Goal: Task Accomplishment & Management: Use online tool/utility

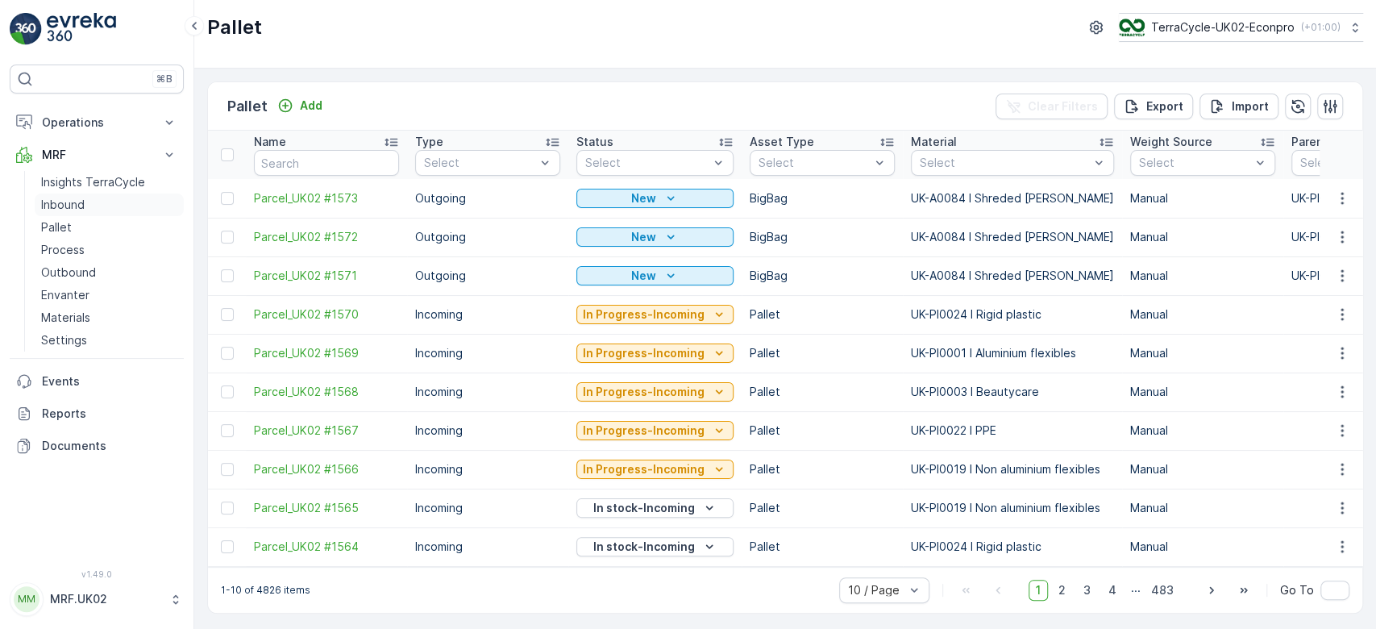
click at [68, 203] on p "Inbound" at bounding box center [63, 205] width 44 height 16
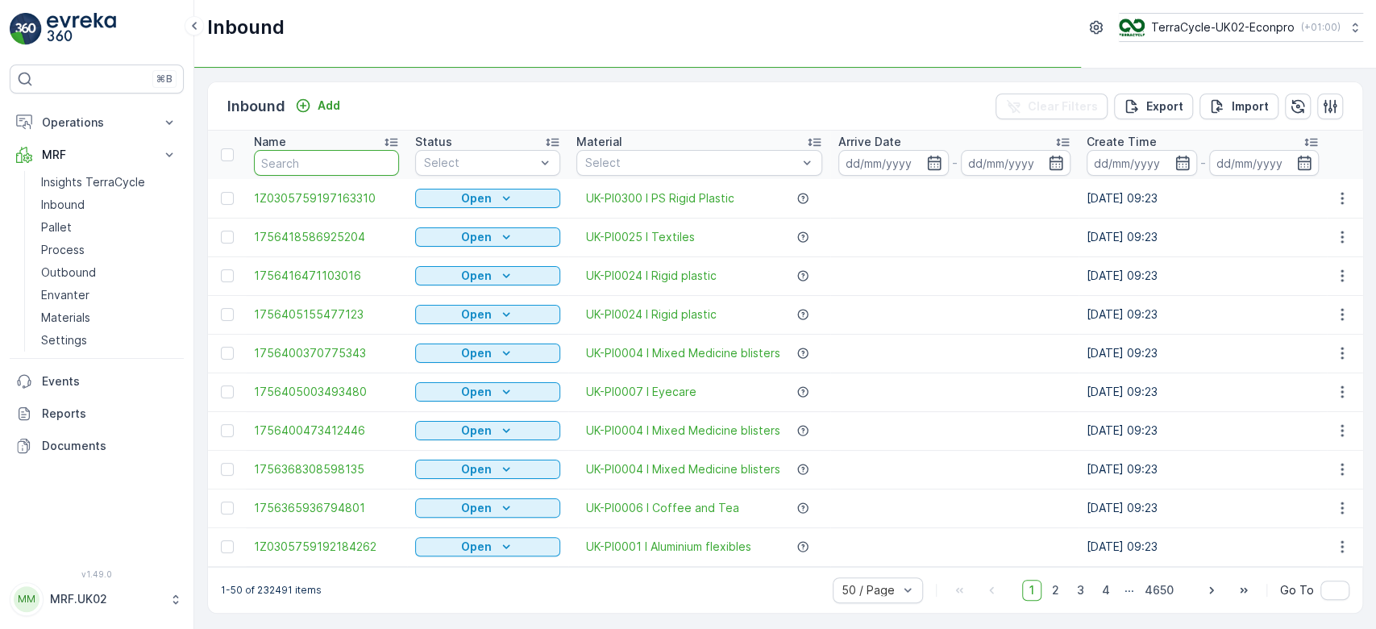
click at [284, 158] on input "text" at bounding box center [326, 163] width 145 height 26
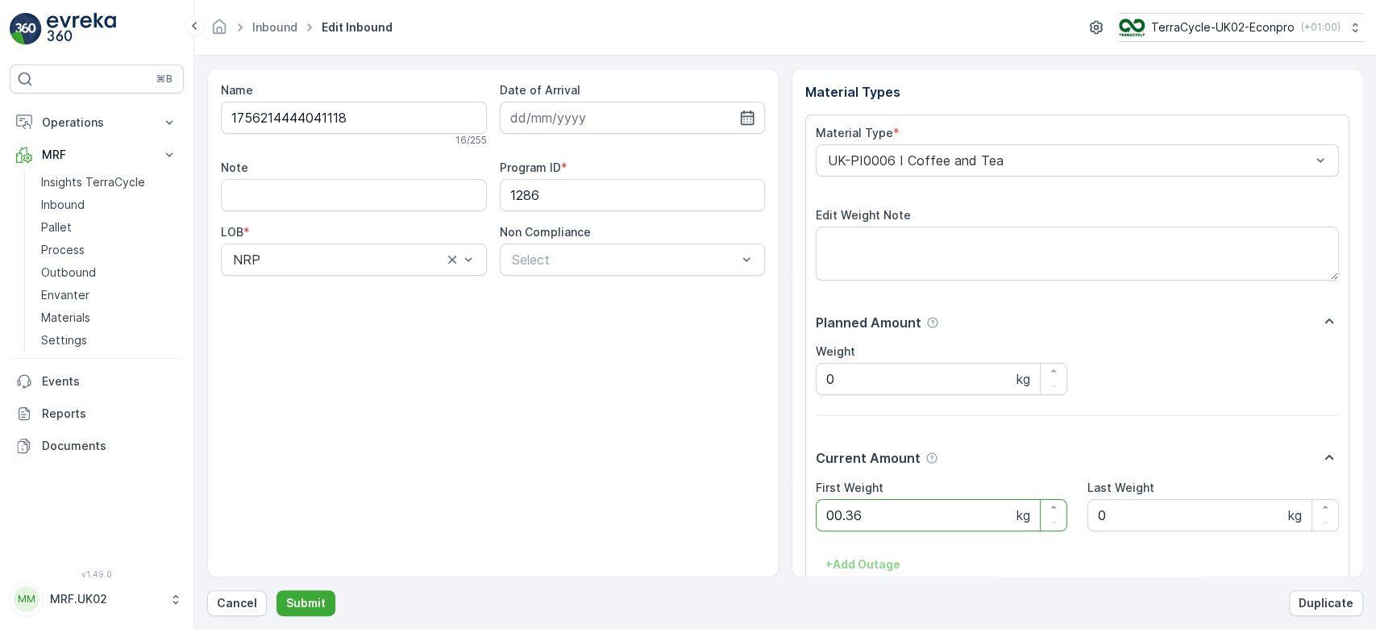
click at [276, 590] on button "Submit" at bounding box center [305, 603] width 59 height 26
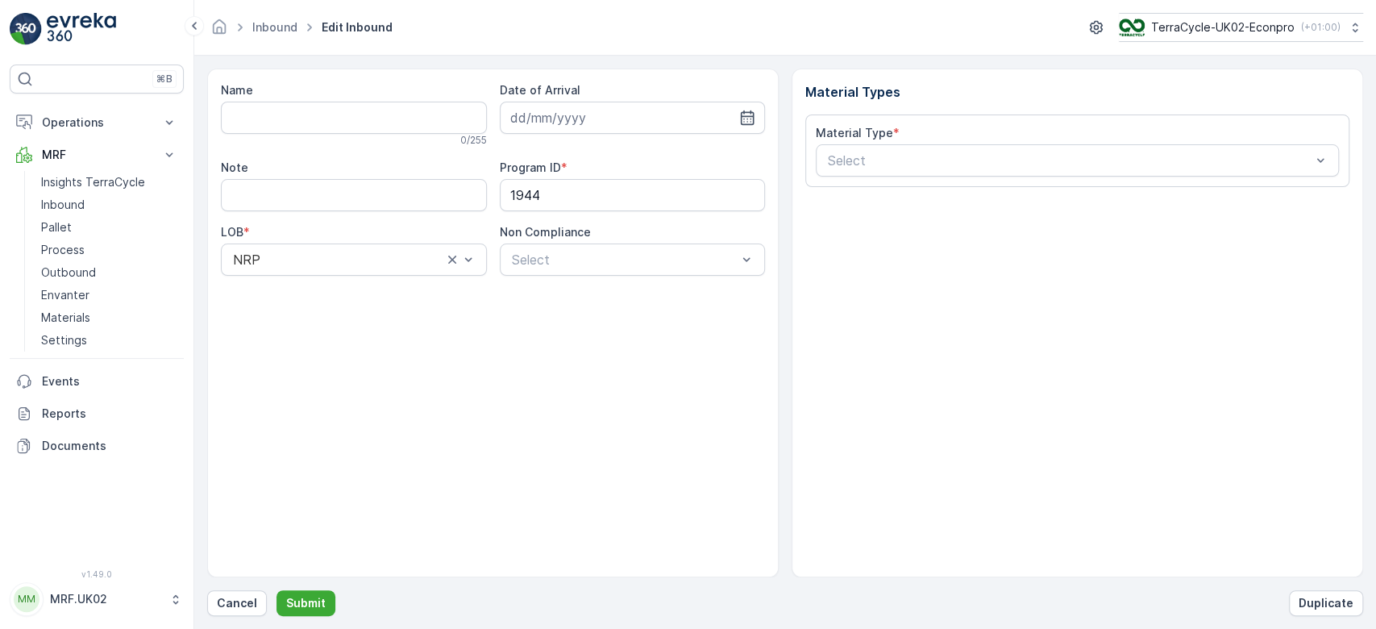
type input "1756142043217404"
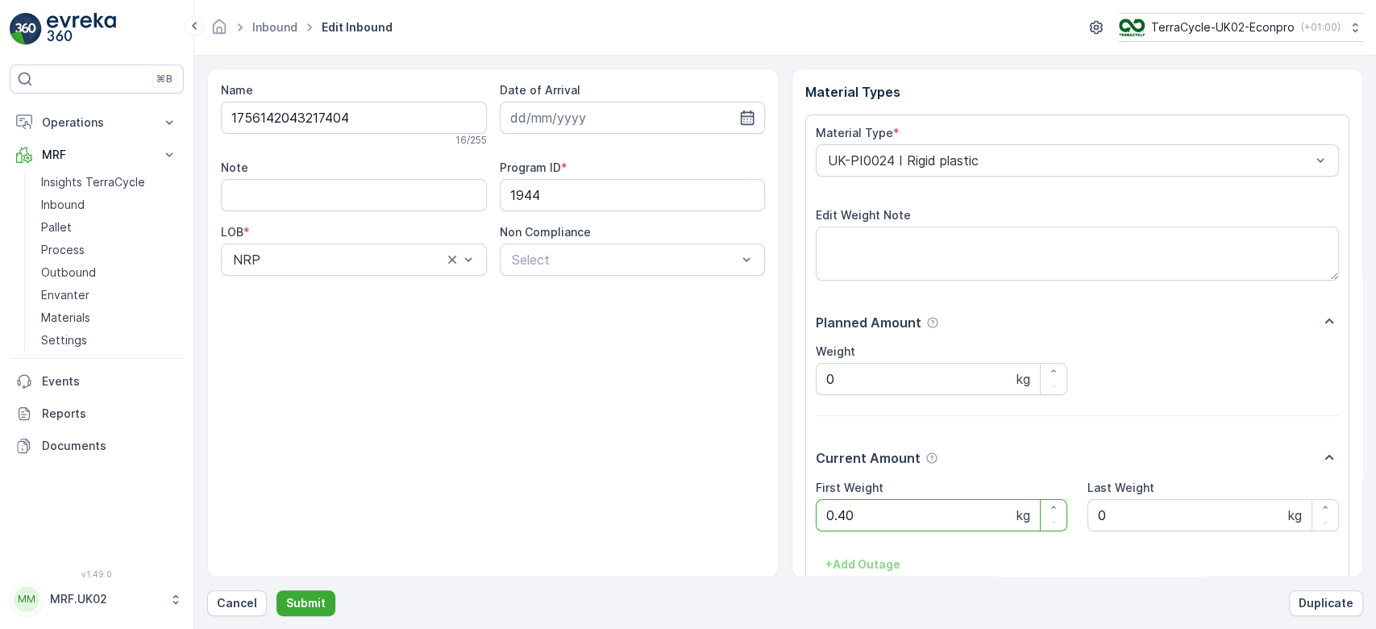
click at [276, 590] on button "Submit" at bounding box center [305, 603] width 59 height 26
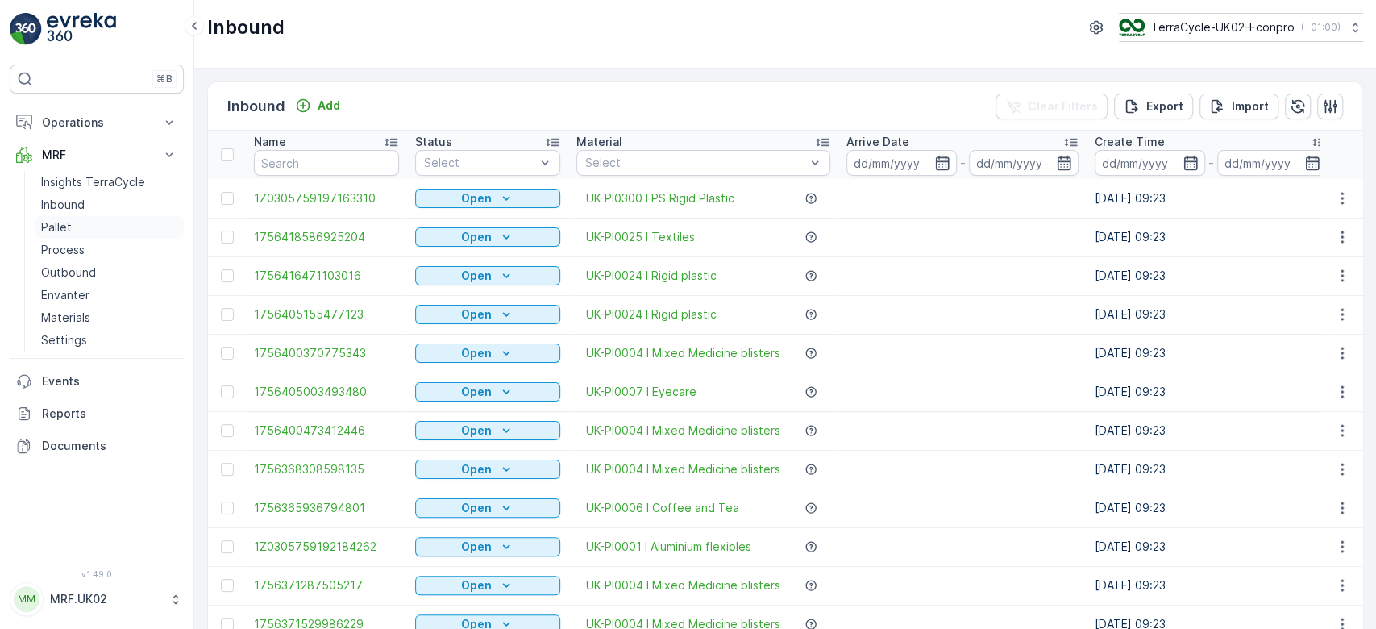
click at [76, 230] on link "Pallet" at bounding box center [109, 227] width 149 height 23
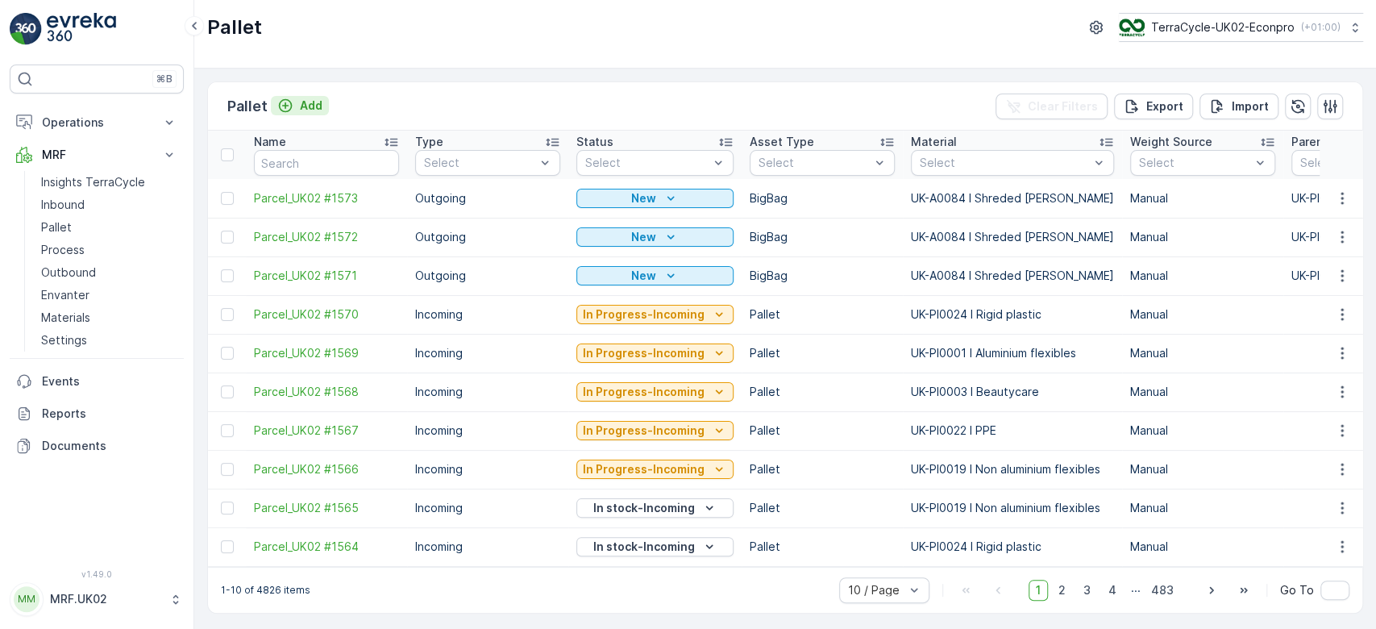
click at [316, 106] on p "Add" at bounding box center [311, 106] width 23 height 16
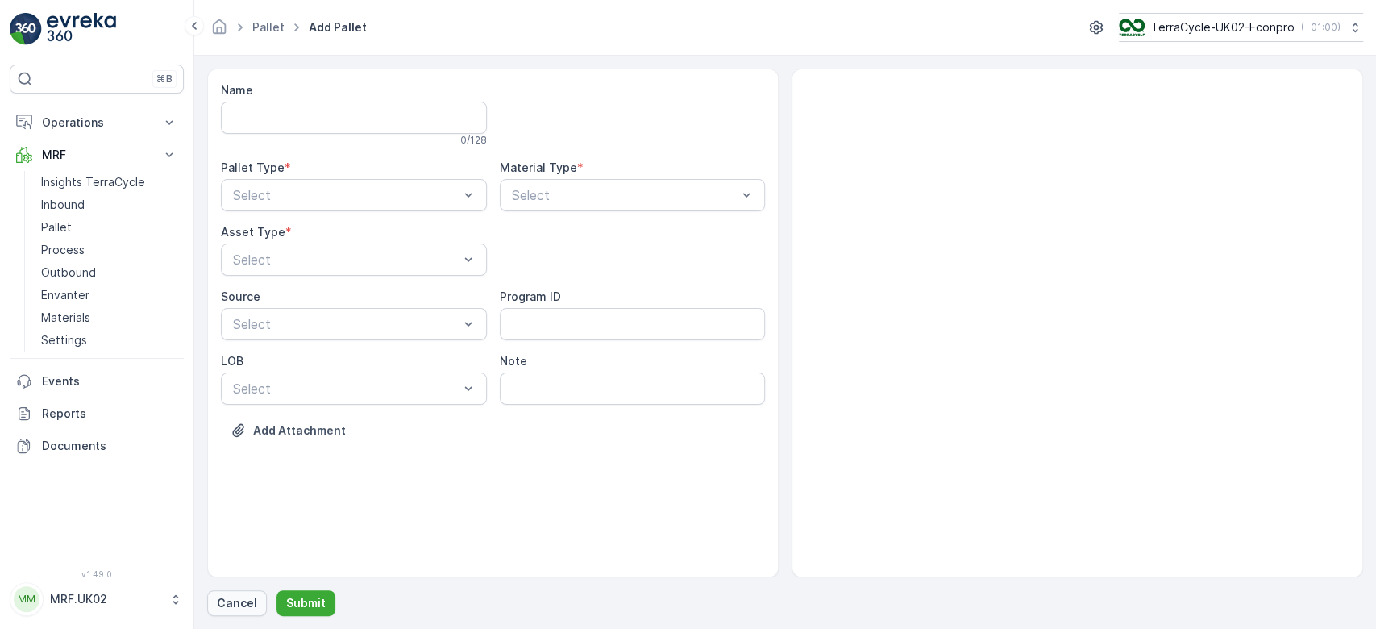
click at [236, 596] on p "Cancel" at bounding box center [237, 603] width 40 height 16
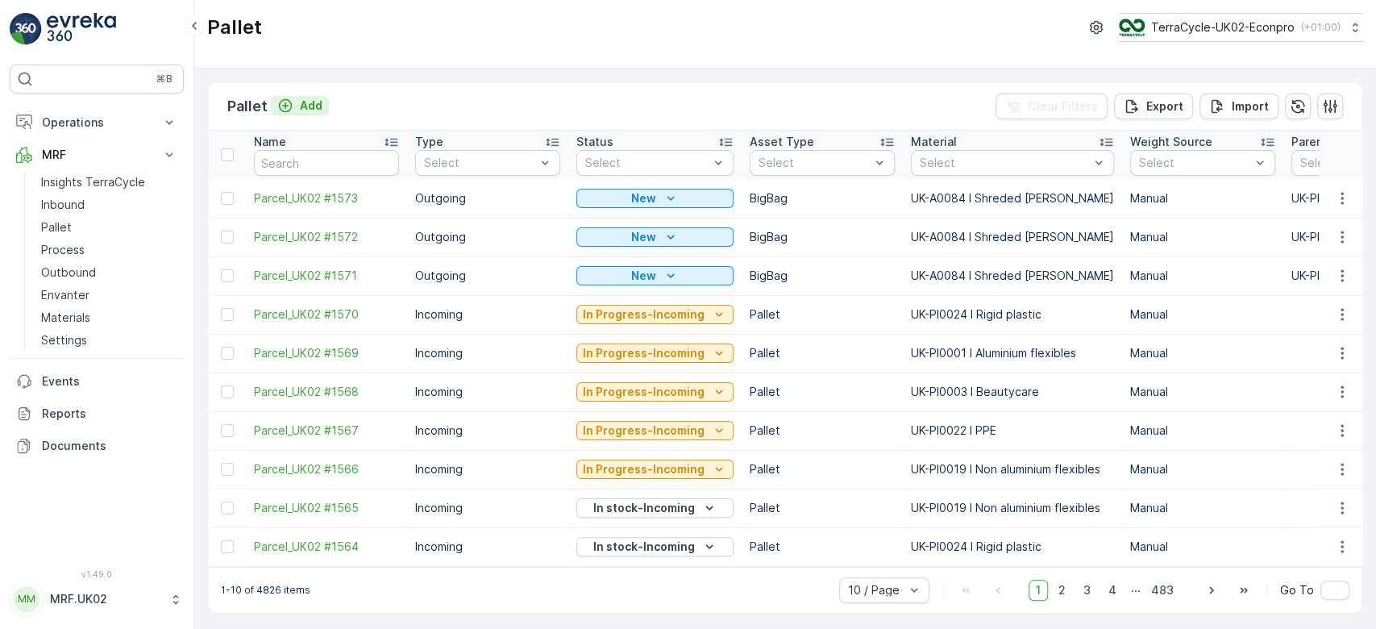
click at [318, 102] on p "Add" at bounding box center [311, 106] width 23 height 16
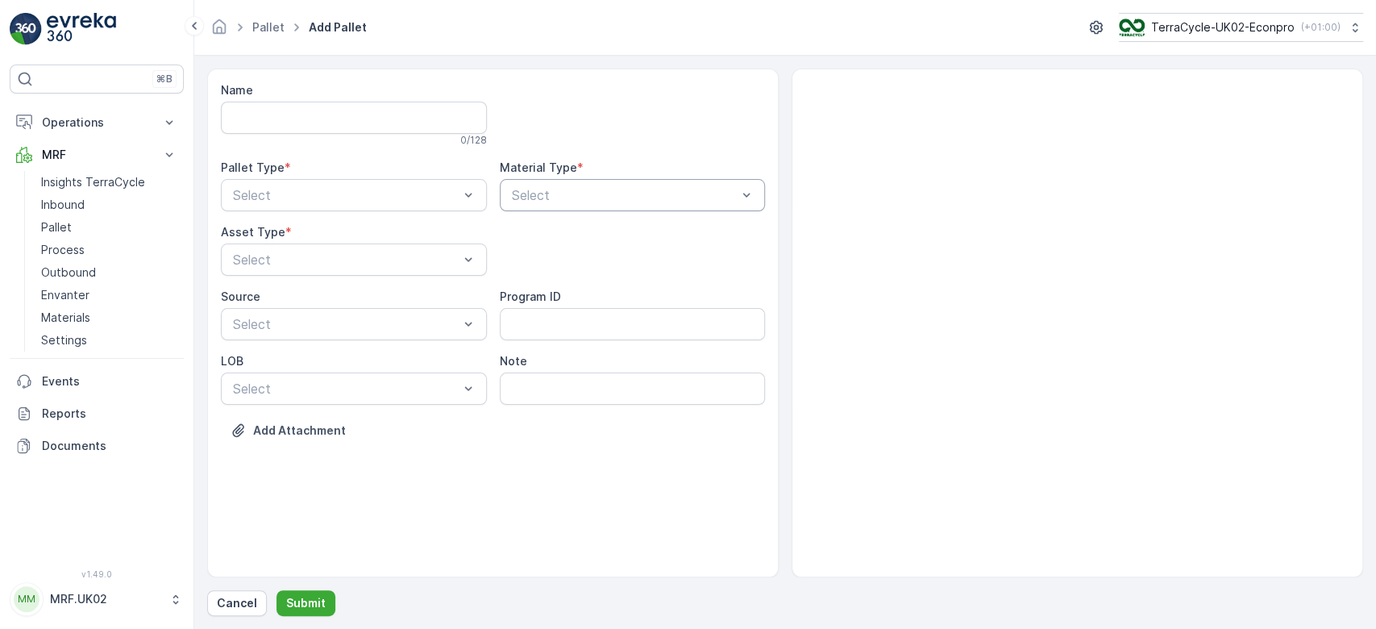
click at [569, 194] on div at bounding box center [624, 195] width 229 height 15
type input "eye"
click at [622, 234] on span "UK-A0008 I Eyecare packaging rigid" at bounding box center [617, 234] width 216 height 15
click at [330, 257] on div "Outgoing" at bounding box center [353, 262] width 247 height 15
click at [330, 257] on div at bounding box center [345, 259] width 229 height 15
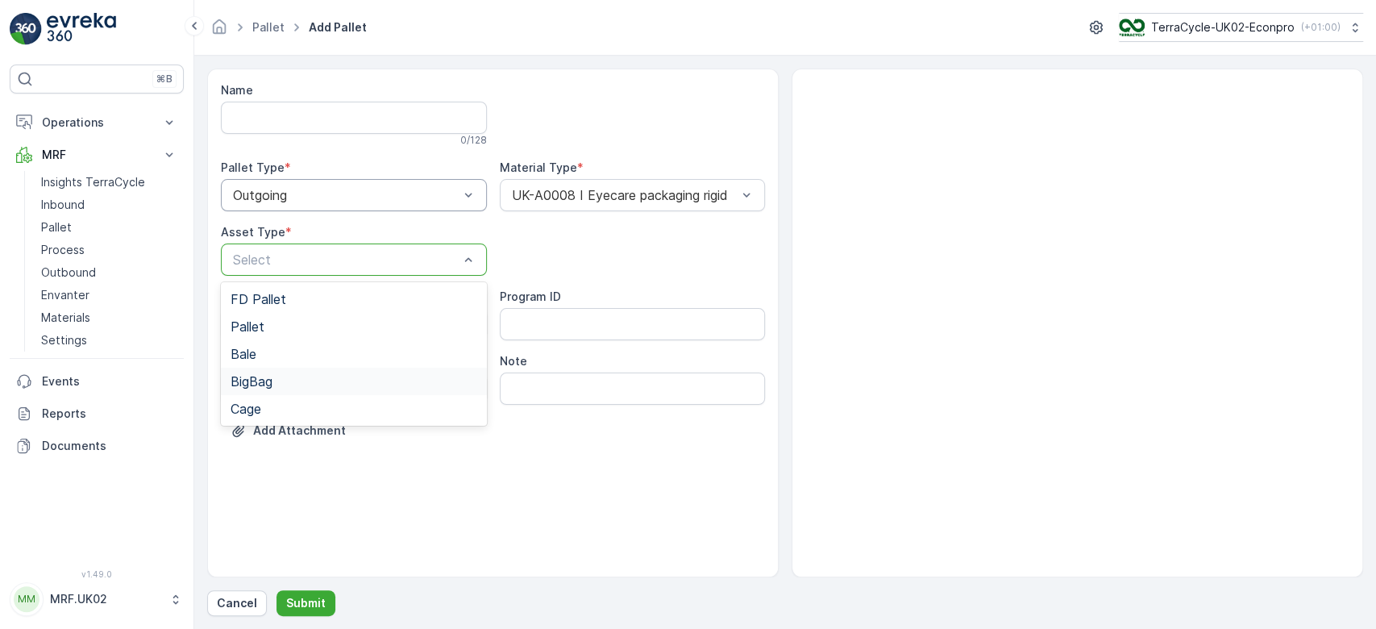
click at [269, 377] on span "BigBag" at bounding box center [251, 381] width 42 height 15
click at [303, 601] on p "Submit" at bounding box center [305, 603] width 39 height 16
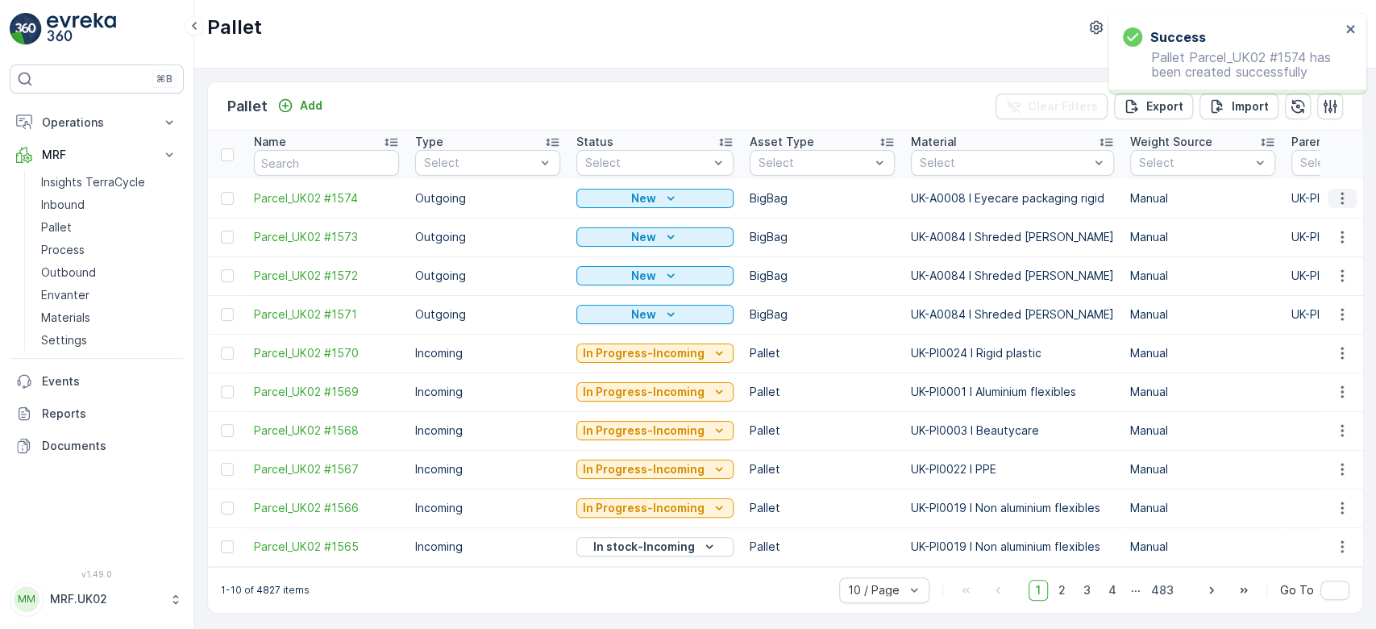
click at [1334, 200] on icon "button" at bounding box center [1342, 198] width 16 height 16
click at [1323, 305] on div "Print QR" at bounding box center [1322, 312] width 106 height 23
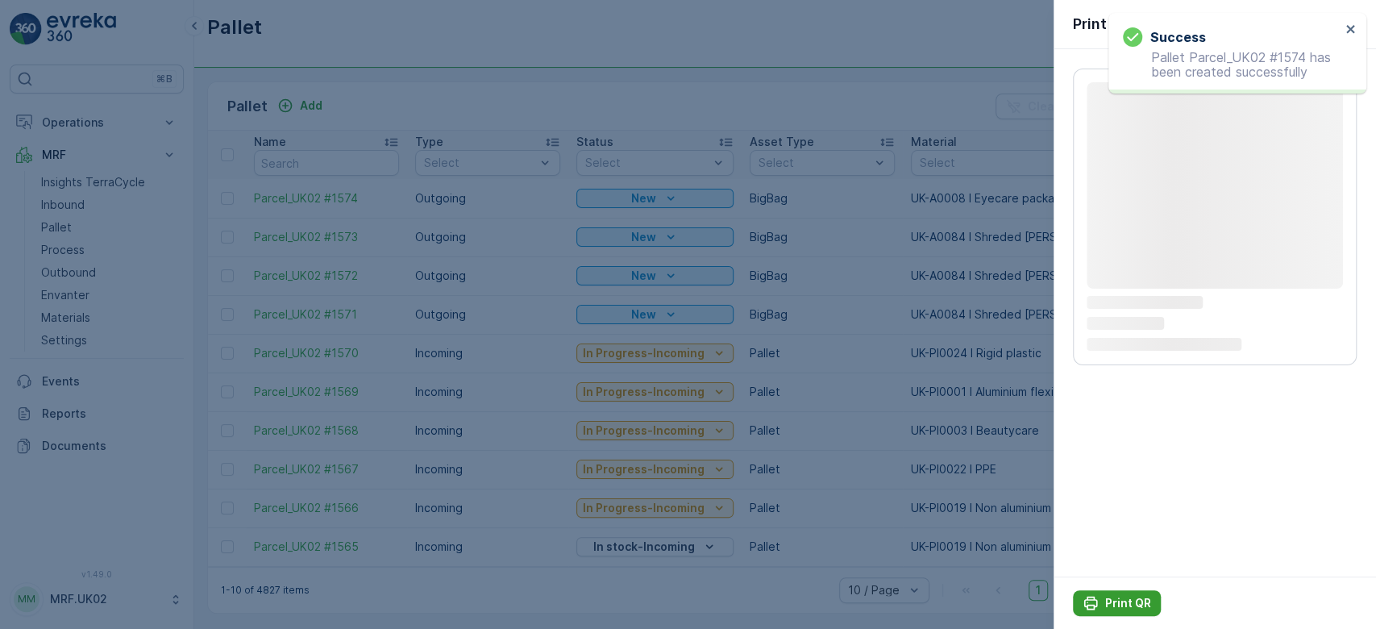
click at [1117, 603] on p "Print QR" at bounding box center [1128, 603] width 46 height 16
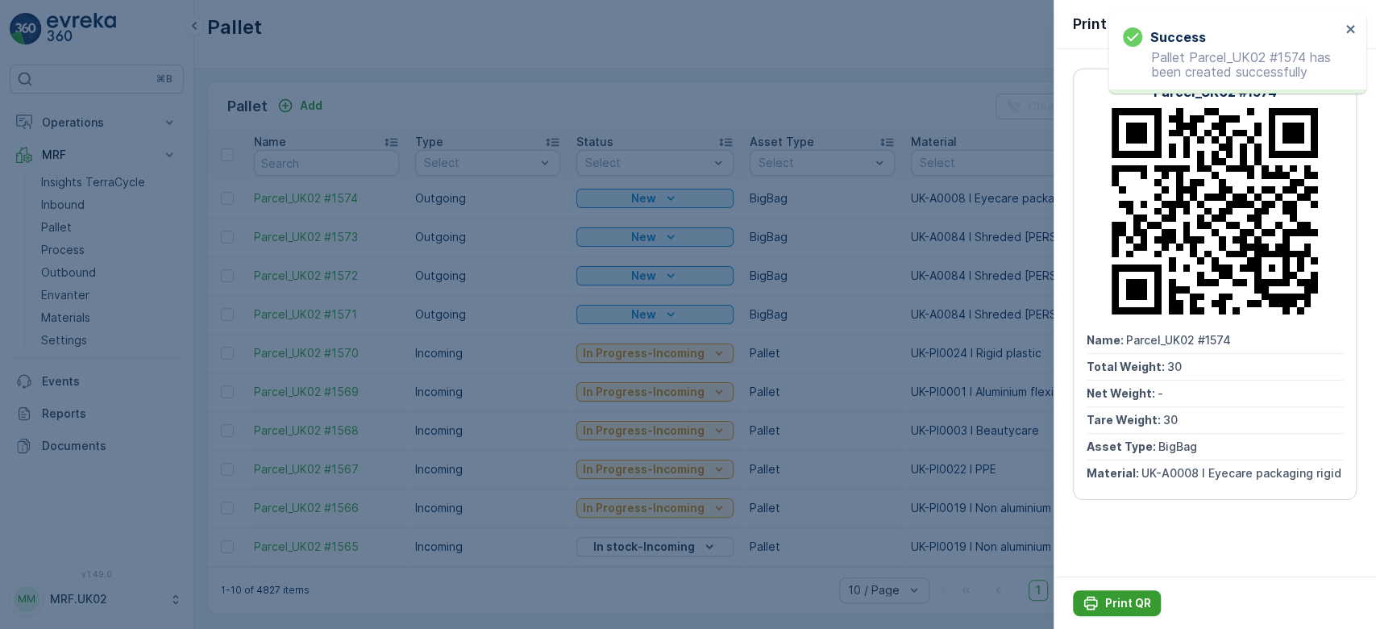
click at [1117, 603] on p "Print QR" at bounding box center [1128, 603] width 46 height 16
drag, startPoint x: 1117, startPoint y: 603, endPoint x: 610, endPoint y: 100, distance: 714.0
click at [610, 100] on div at bounding box center [688, 314] width 1376 height 629
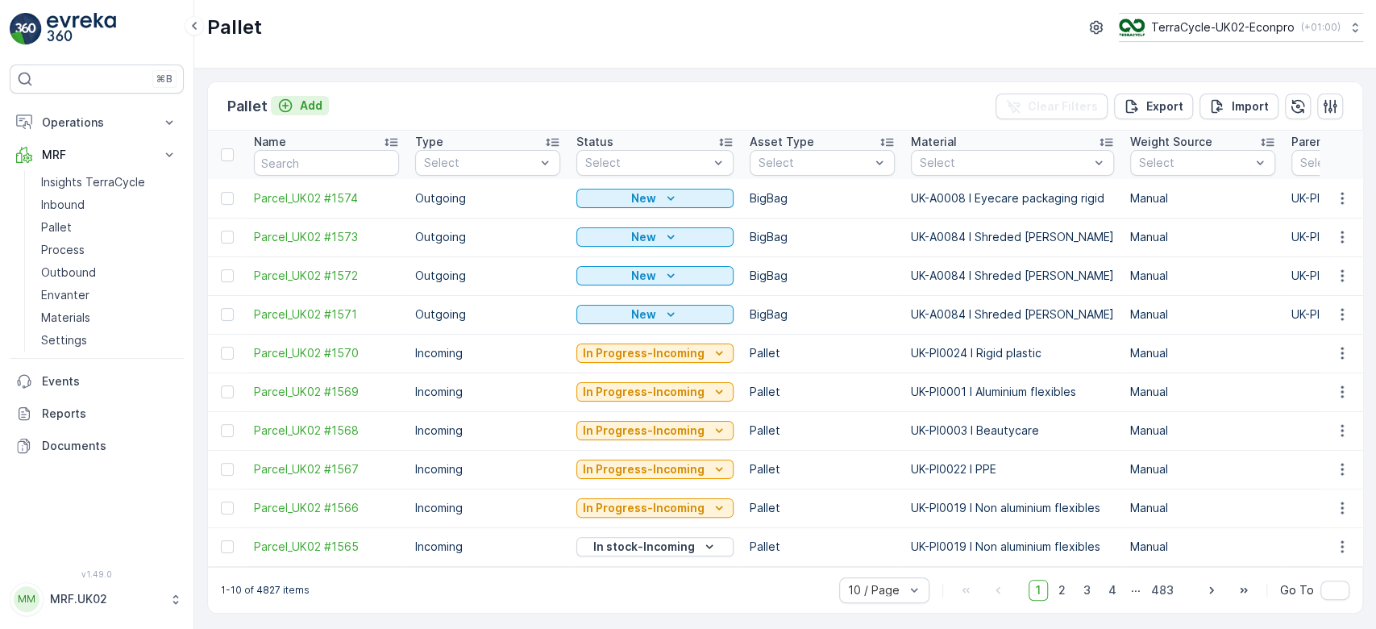
click at [313, 101] on p "Add" at bounding box center [311, 106] width 23 height 16
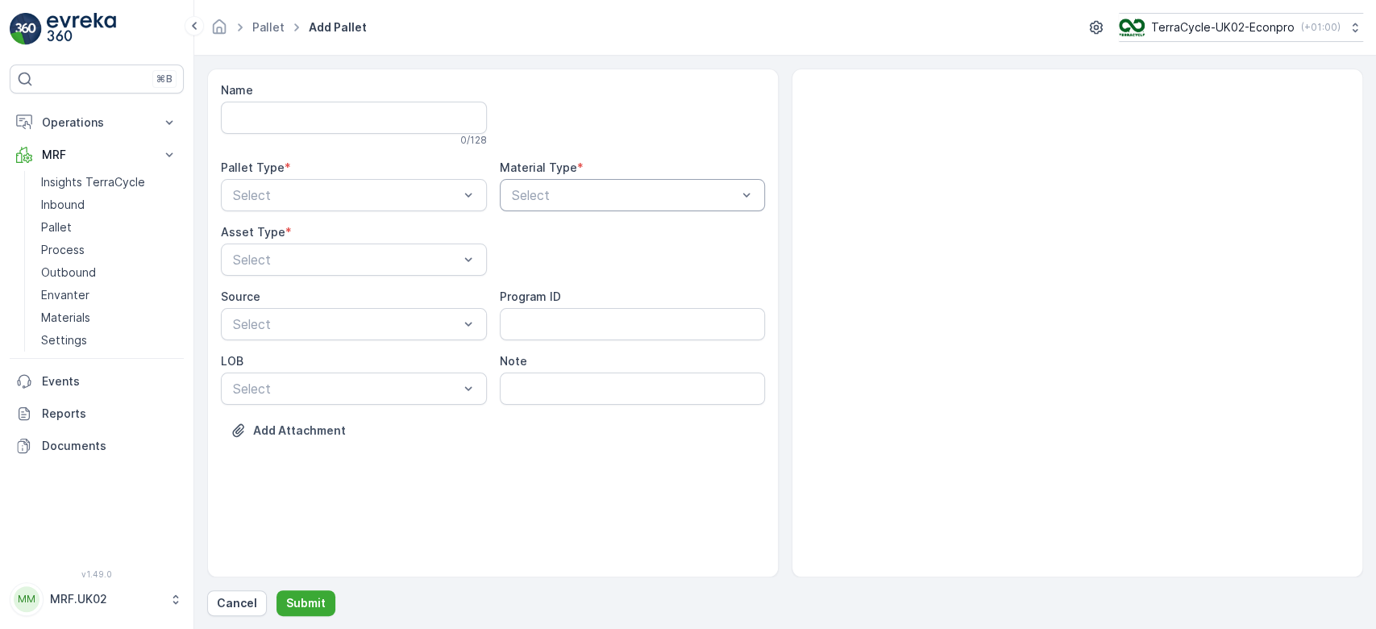
click at [578, 192] on div at bounding box center [624, 195] width 229 height 15
type input "eye"
click at [659, 235] on span "UK-A0008 I Eyecare packaging rigid" at bounding box center [617, 234] width 216 height 15
click at [431, 188] on div at bounding box center [345, 195] width 229 height 15
click at [385, 251] on div "Outgoing" at bounding box center [354, 261] width 266 height 27
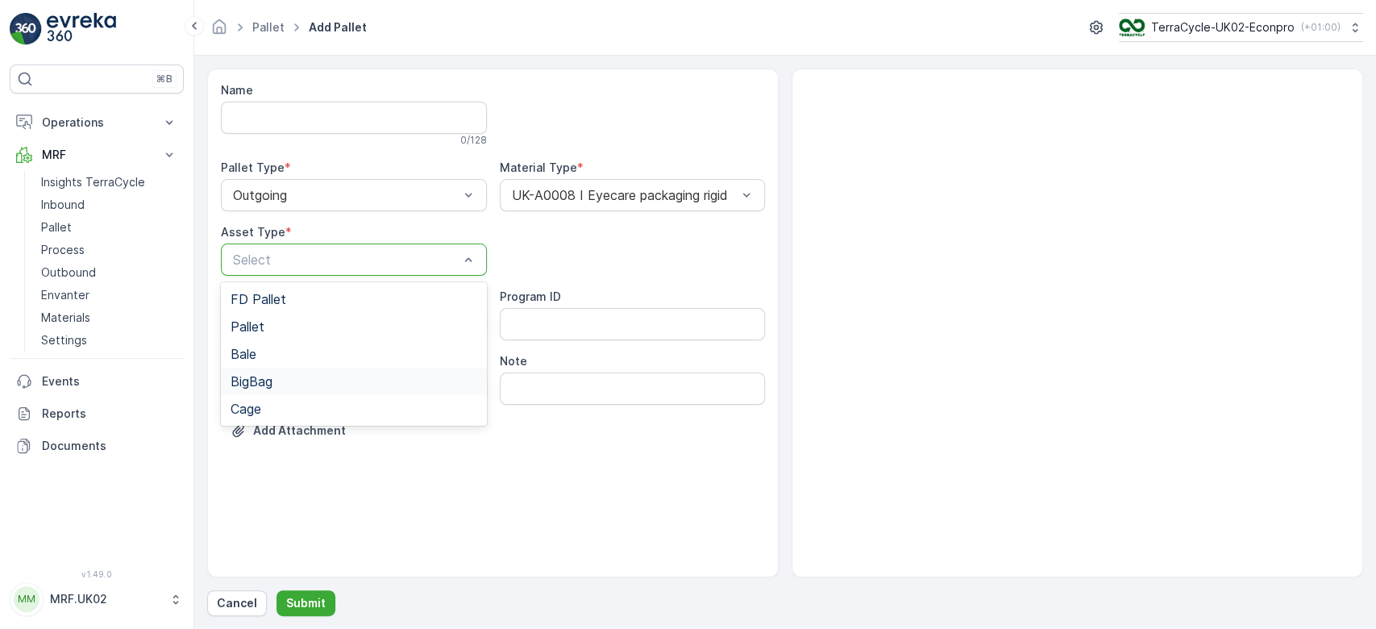
click at [316, 376] on div "BigBag" at bounding box center [353, 381] width 247 height 15
click at [301, 602] on p "Submit" at bounding box center [305, 603] width 39 height 16
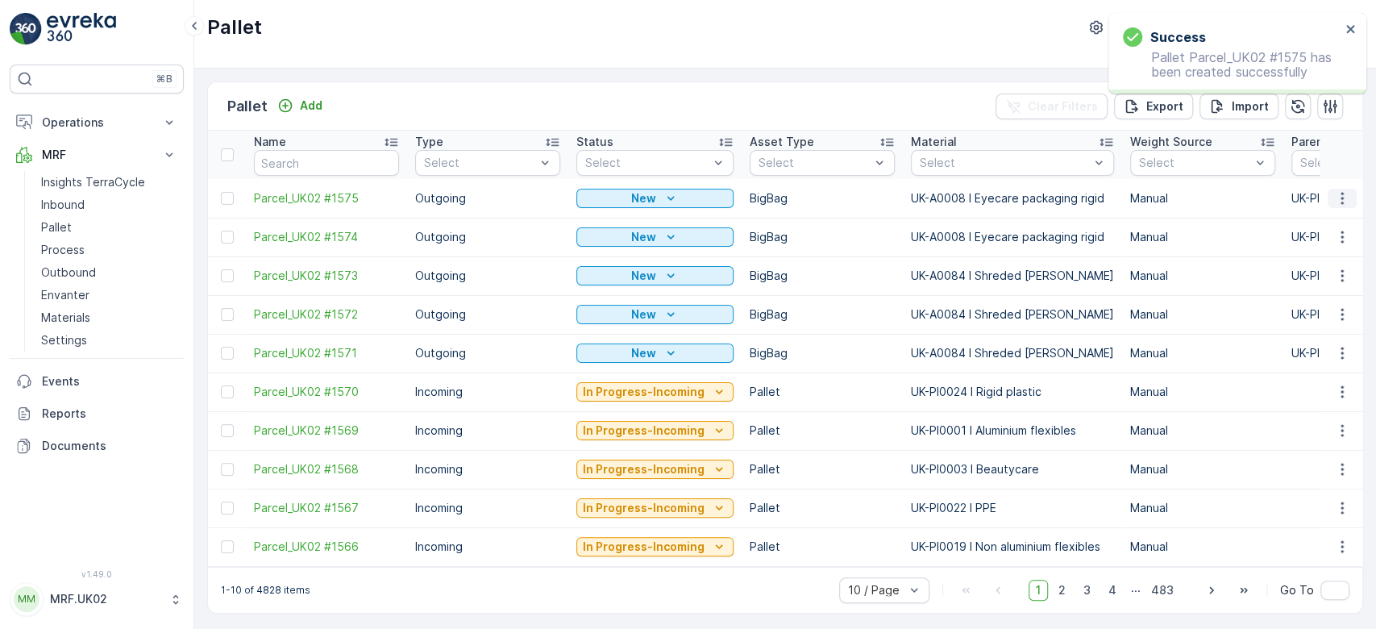
click at [1343, 201] on icon "button" at bounding box center [1342, 198] width 16 height 16
click at [1322, 305] on div "Print QR" at bounding box center [1322, 312] width 106 height 23
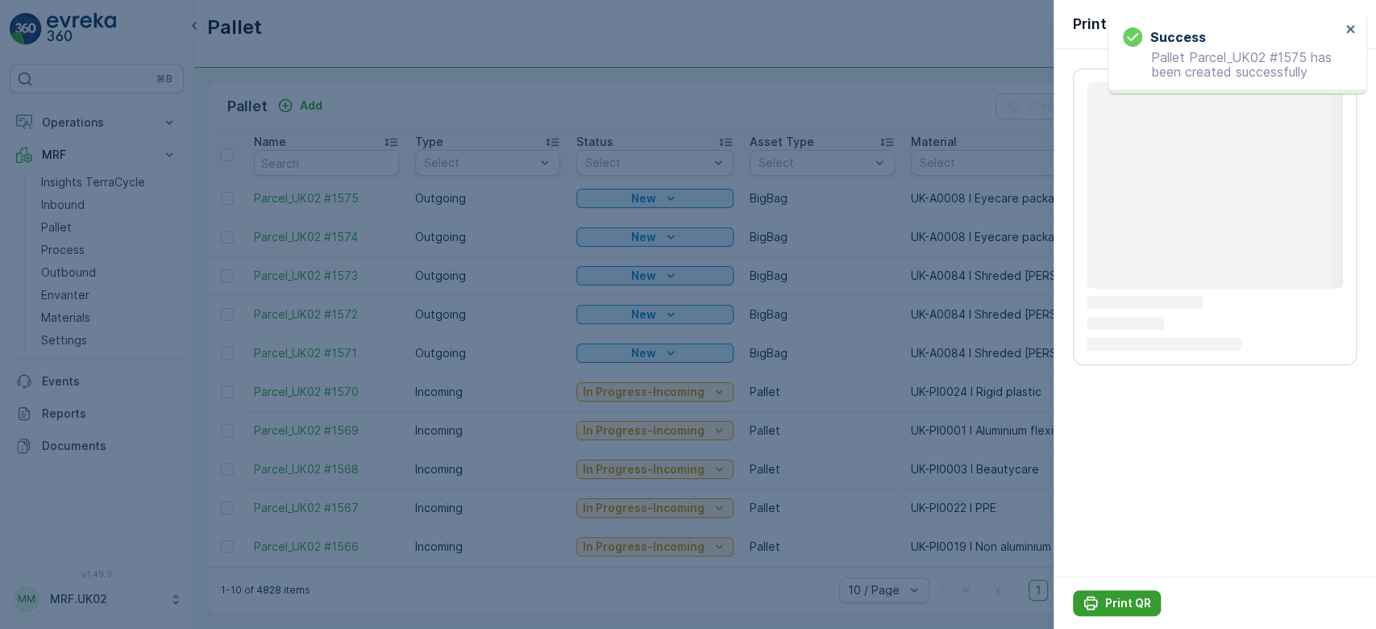
click at [1120, 600] on p "Print QR" at bounding box center [1128, 603] width 46 height 16
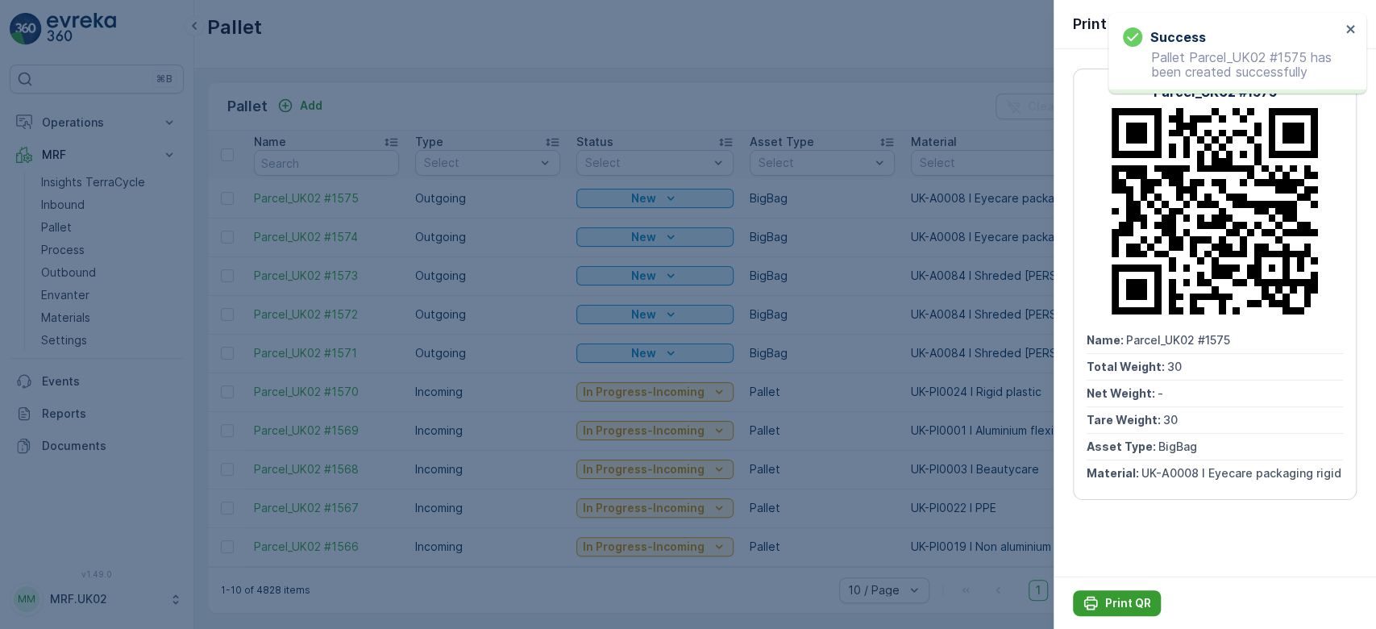
click at [1120, 600] on p "Print QR" at bounding box center [1128, 603] width 46 height 16
click at [812, 107] on div at bounding box center [688, 314] width 1376 height 629
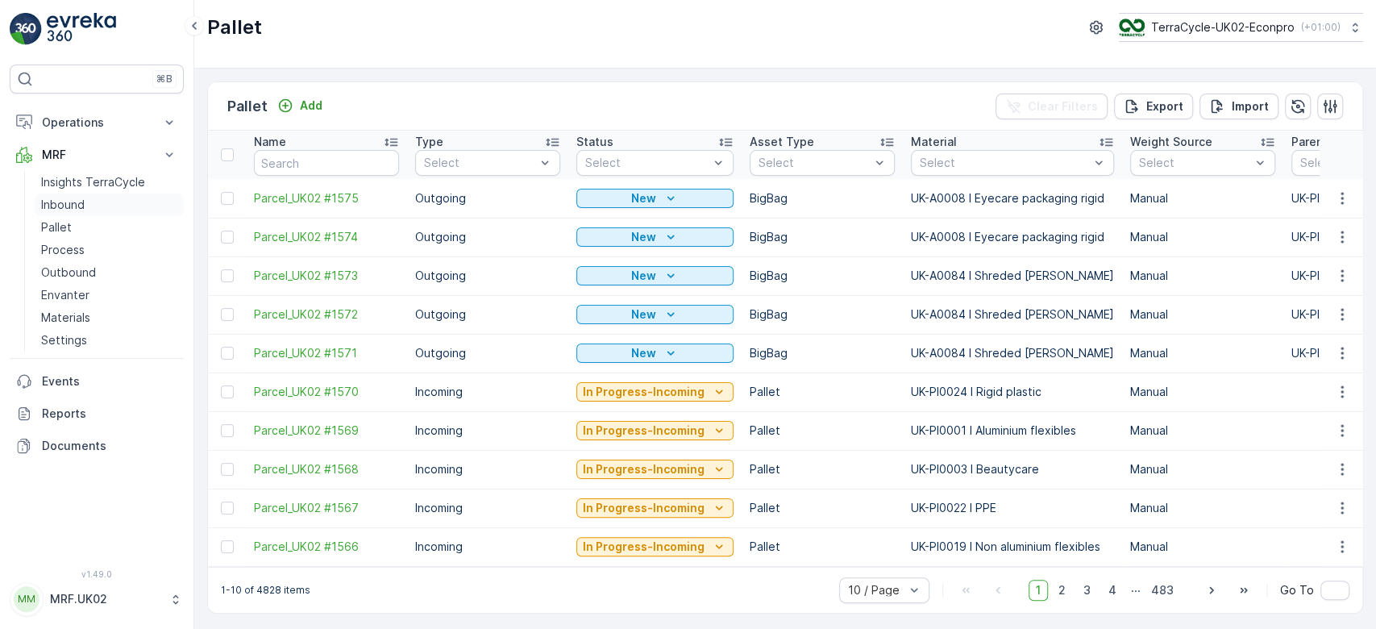
click at [57, 206] on p "Inbound" at bounding box center [63, 205] width 44 height 16
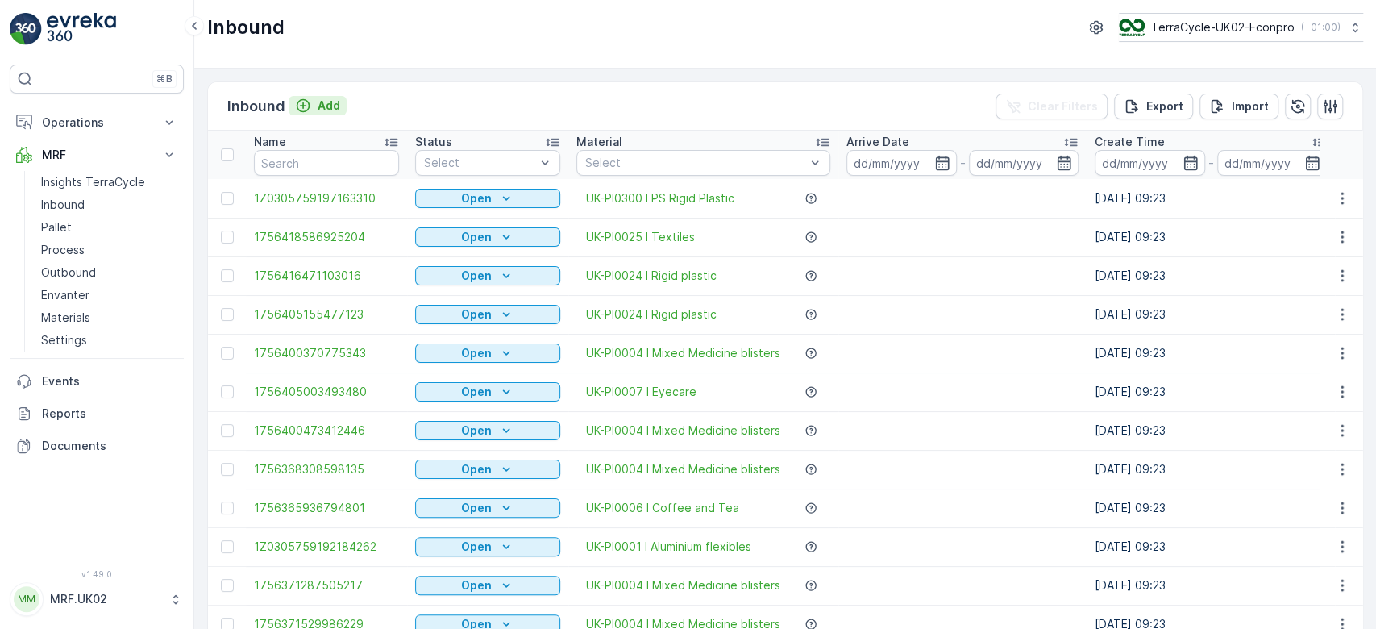
click at [323, 106] on p "Add" at bounding box center [329, 106] width 23 height 16
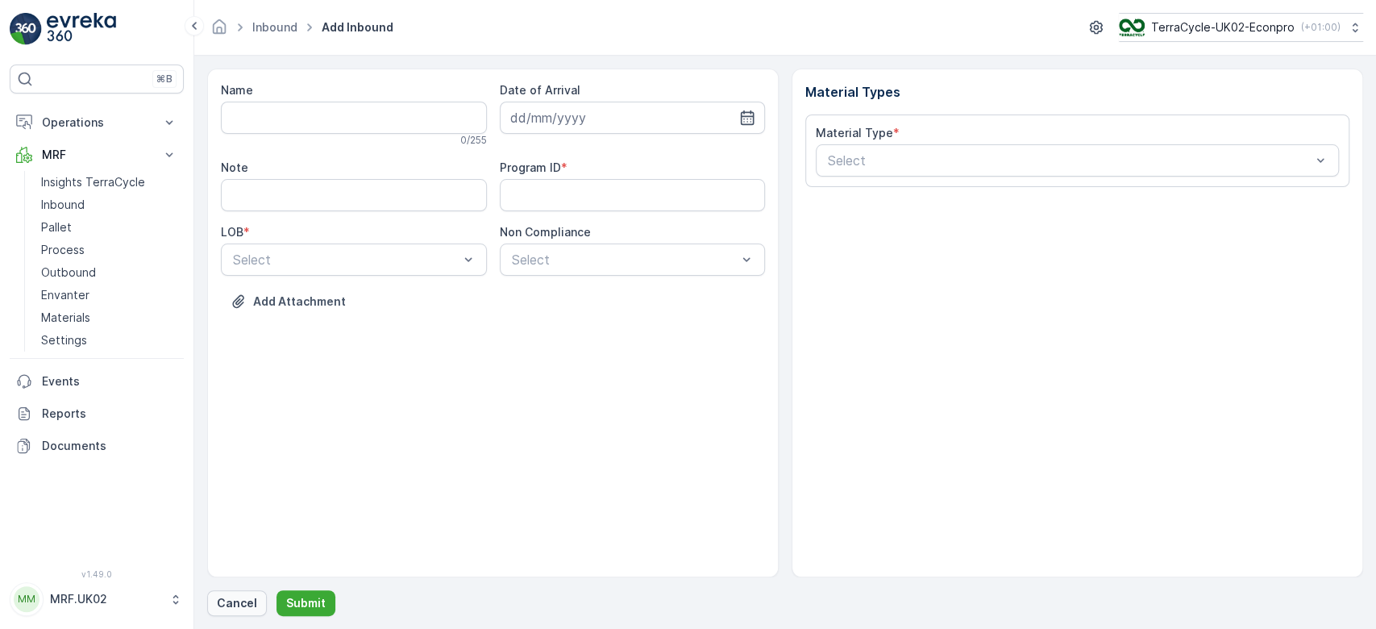
click at [251, 596] on p "Cancel" at bounding box center [237, 603] width 40 height 16
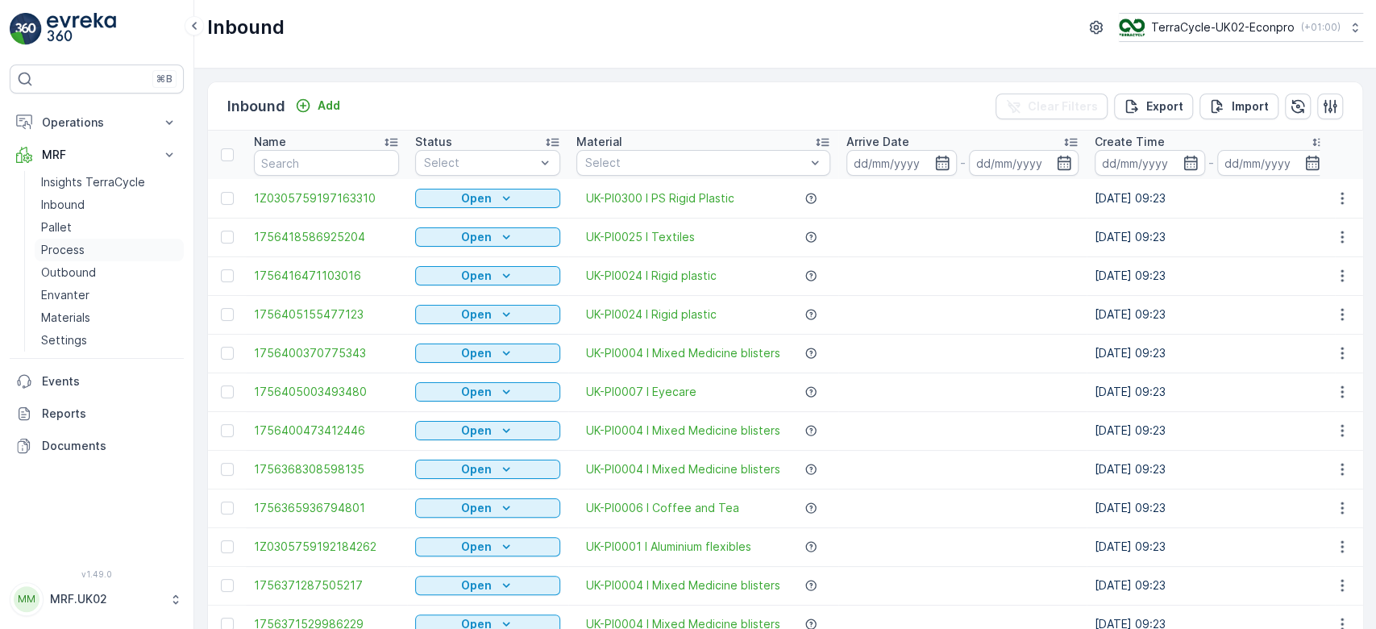
click at [77, 242] on p "Process" at bounding box center [63, 250] width 44 height 16
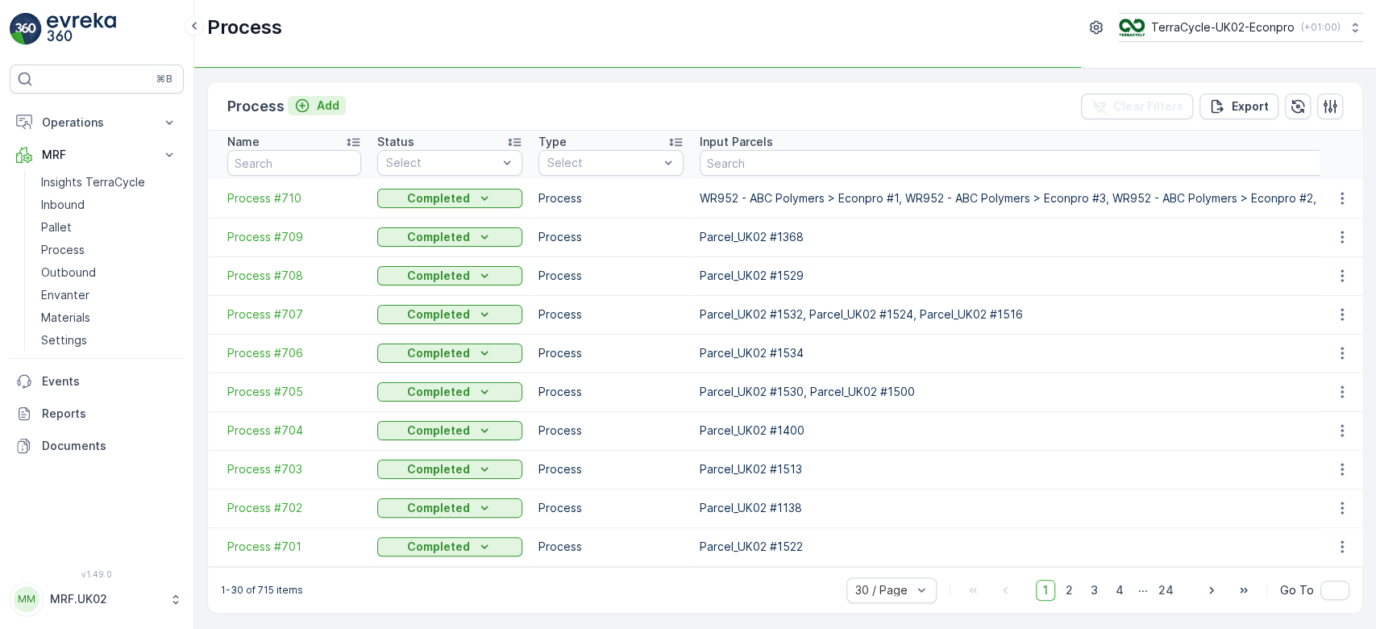
click at [330, 103] on p "Add" at bounding box center [328, 106] width 23 height 16
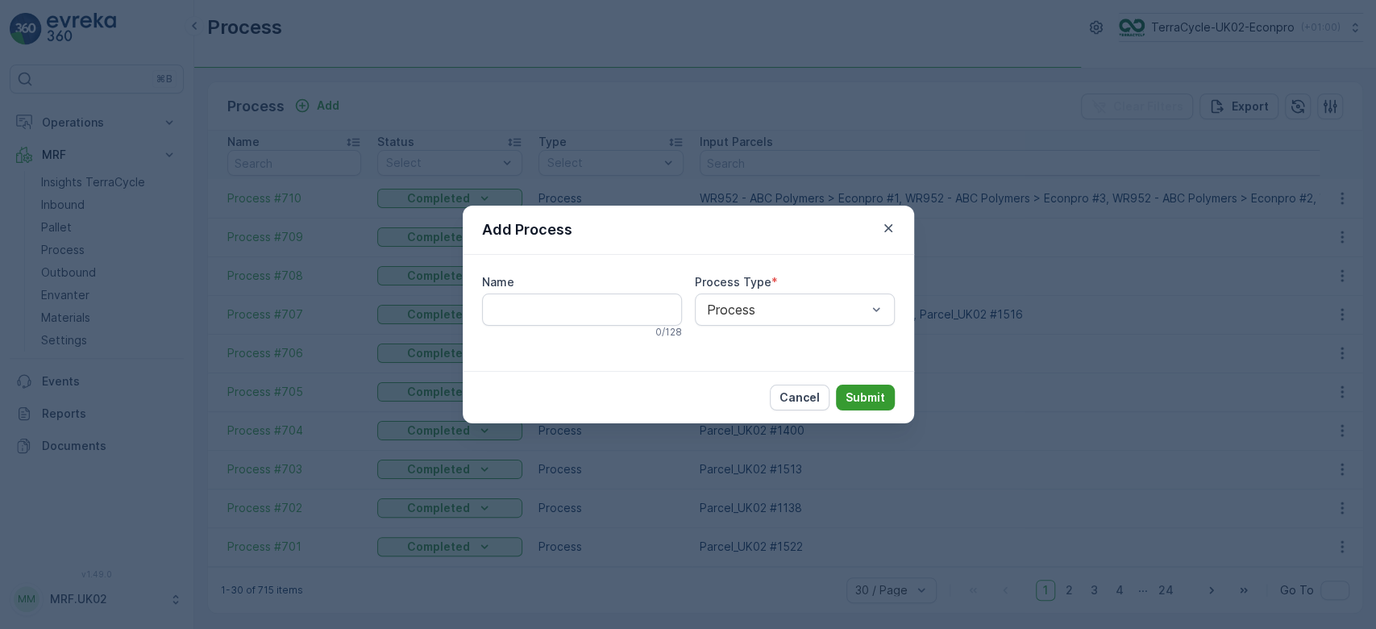
click at [860, 397] on p "Submit" at bounding box center [864, 397] width 39 height 16
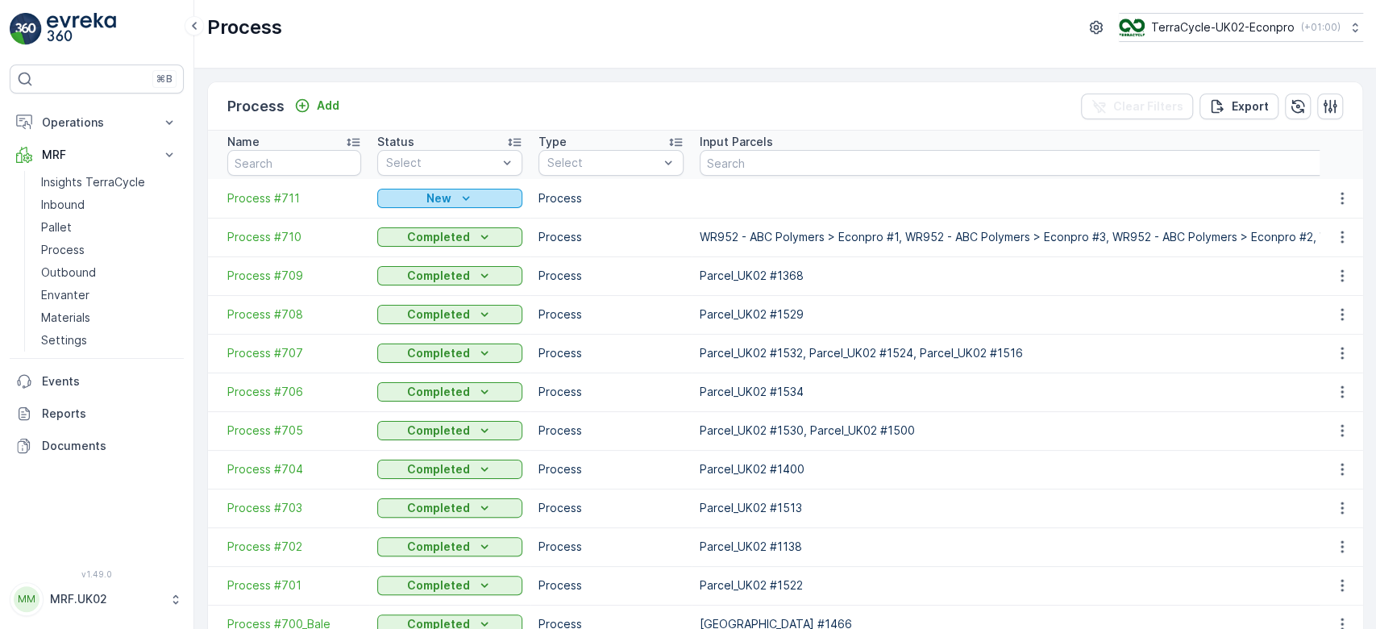
click at [418, 194] on div "New" at bounding box center [450, 198] width 132 height 16
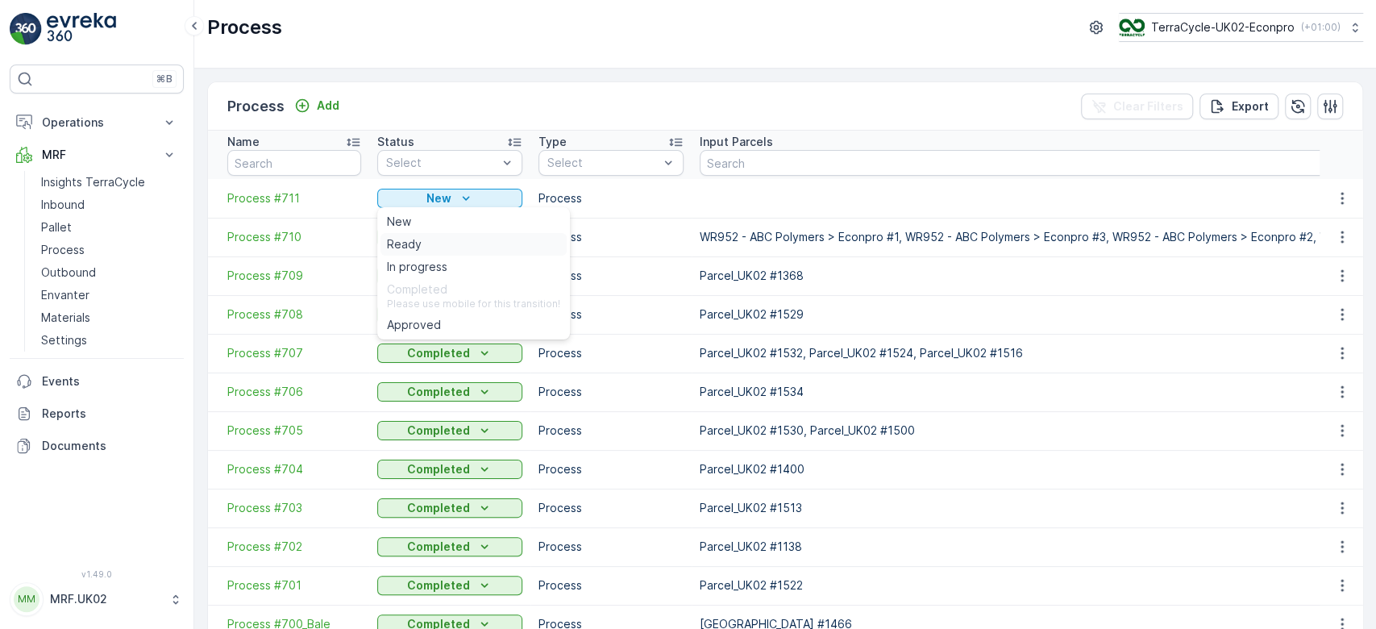
click at [415, 241] on span "Ready" at bounding box center [404, 244] width 35 height 16
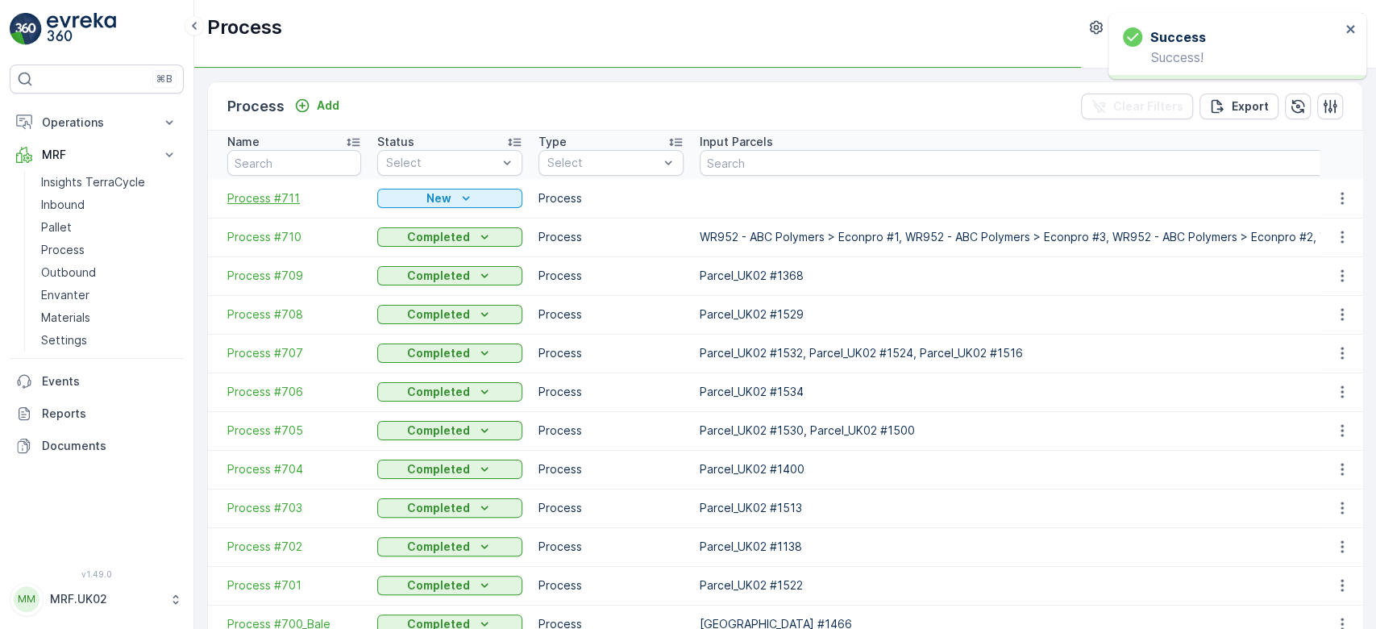
click at [262, 196] on span "Process #711" at bounding box center [294, 198] width 134 height 16
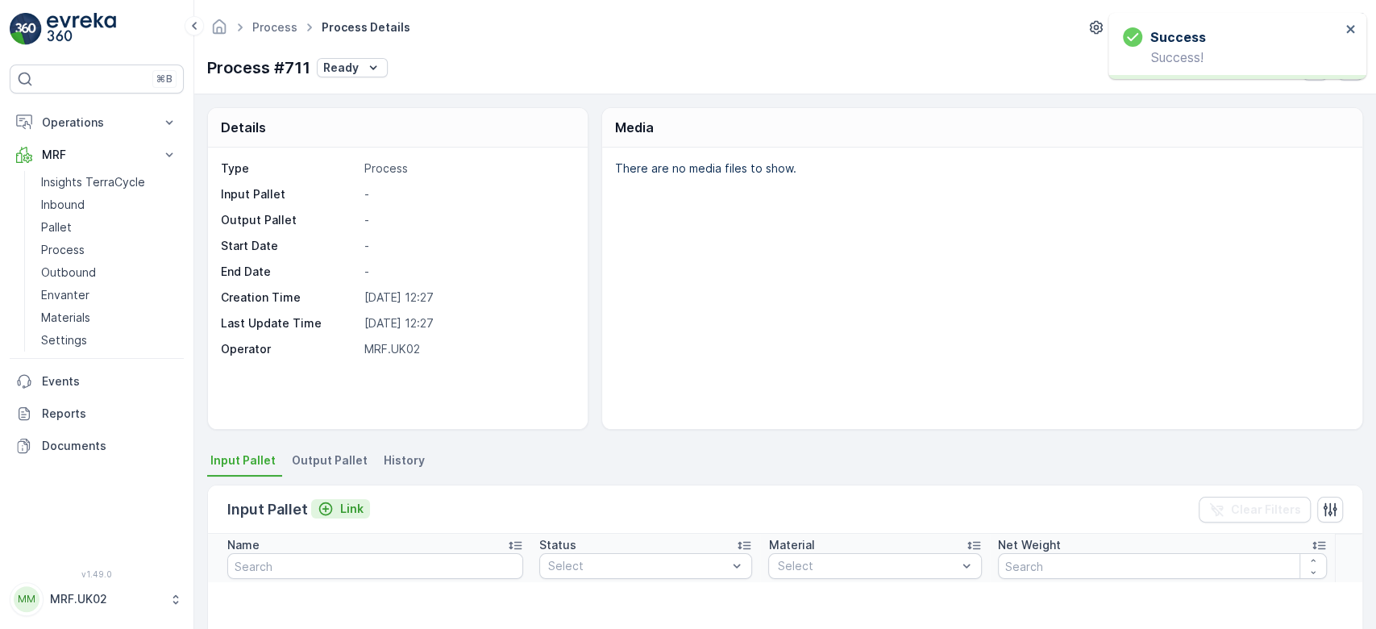
click at [355, 514] on p "Link" at bounding box center [351, 508] width 23 height 16
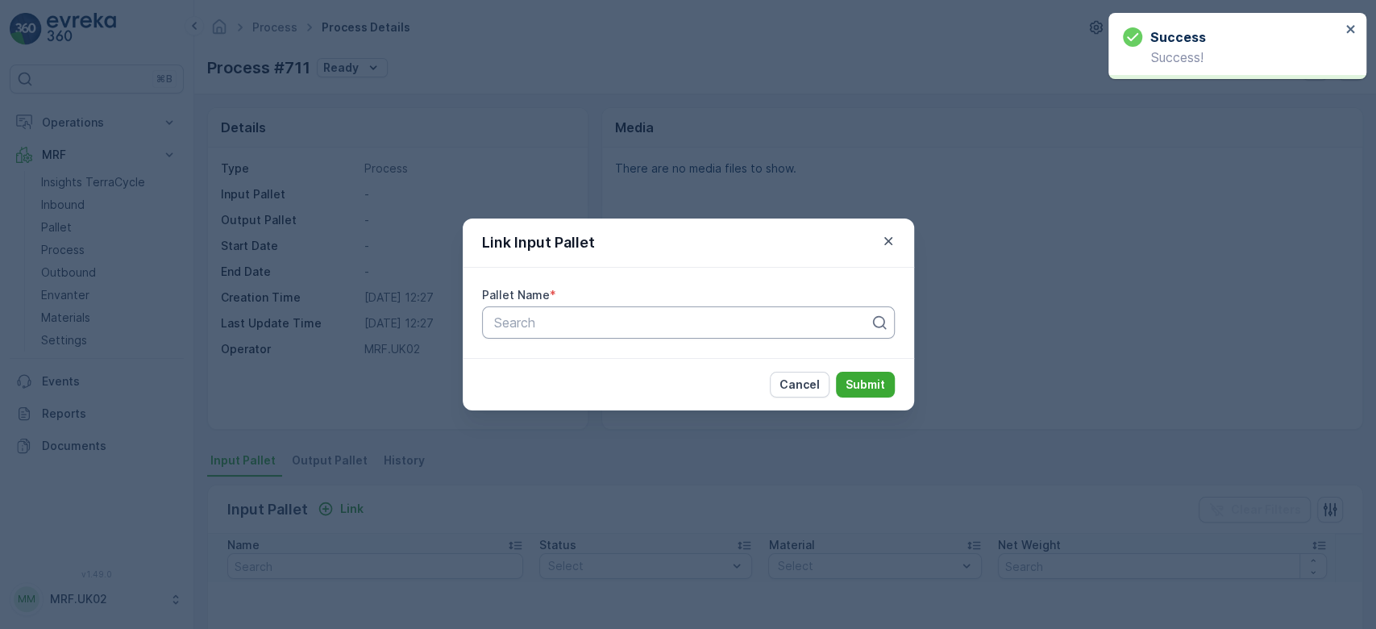
click at [601, 316] on div at bounding box center [681, 322] width 379 height 15
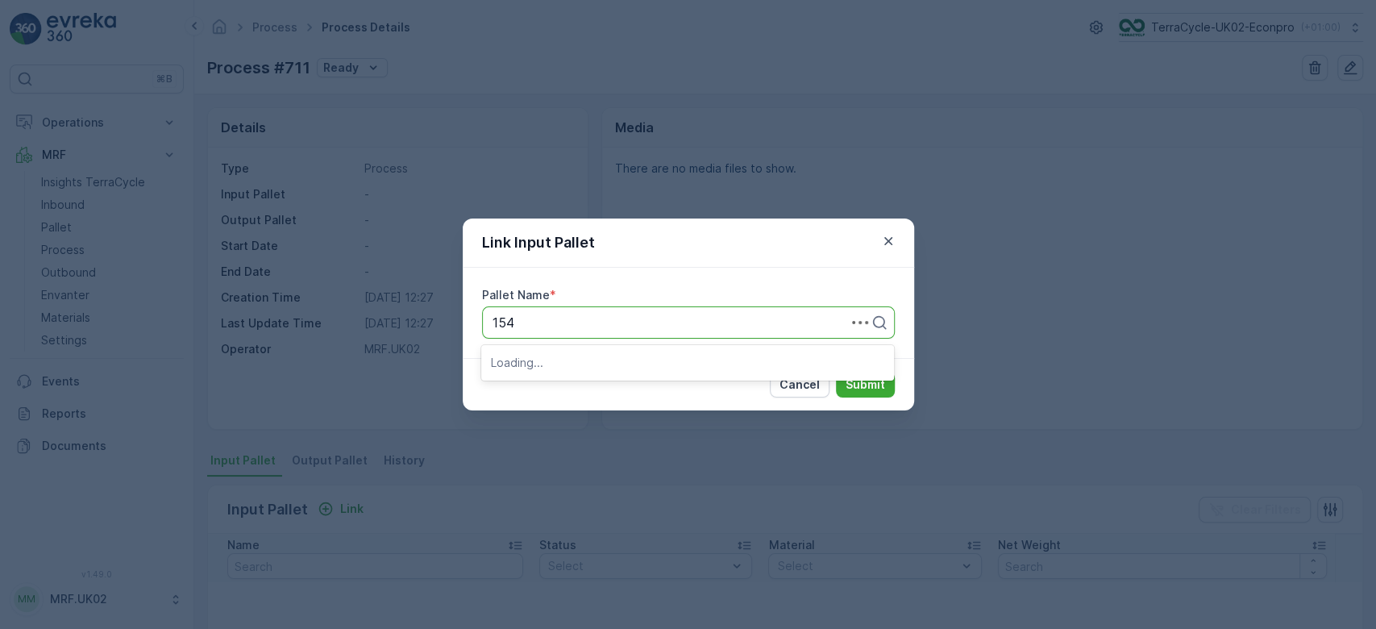
type input "1544"
click at [614, 365] on div "Parcel_UK02 #1544" at bounding box center [687, 362] width 393 height 15
click at [864, 383] on p "Submit" at bounding box center [864, 384] width 39 height 16
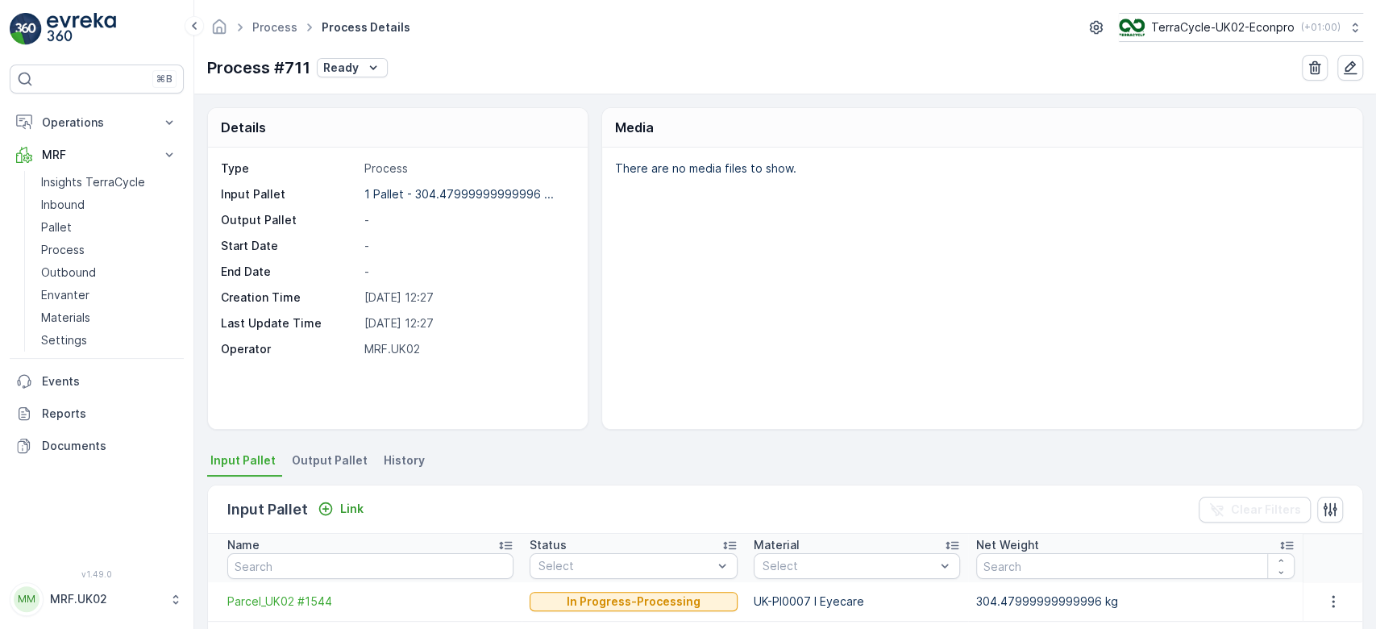
click at [329, 453] on span "Output Pallet" at bounding box center [330, 460] width 76 height 16
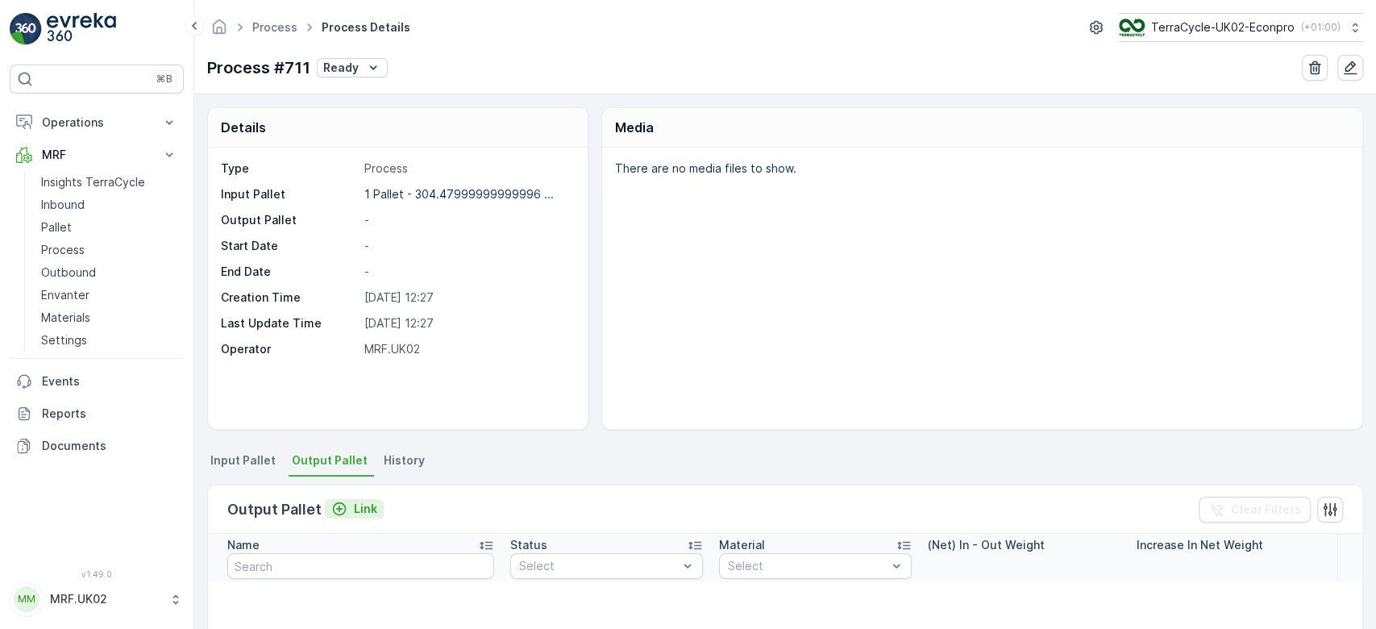
click at [359, 505] on p "Link" at bounding box center [365, 508] width 23 height 16
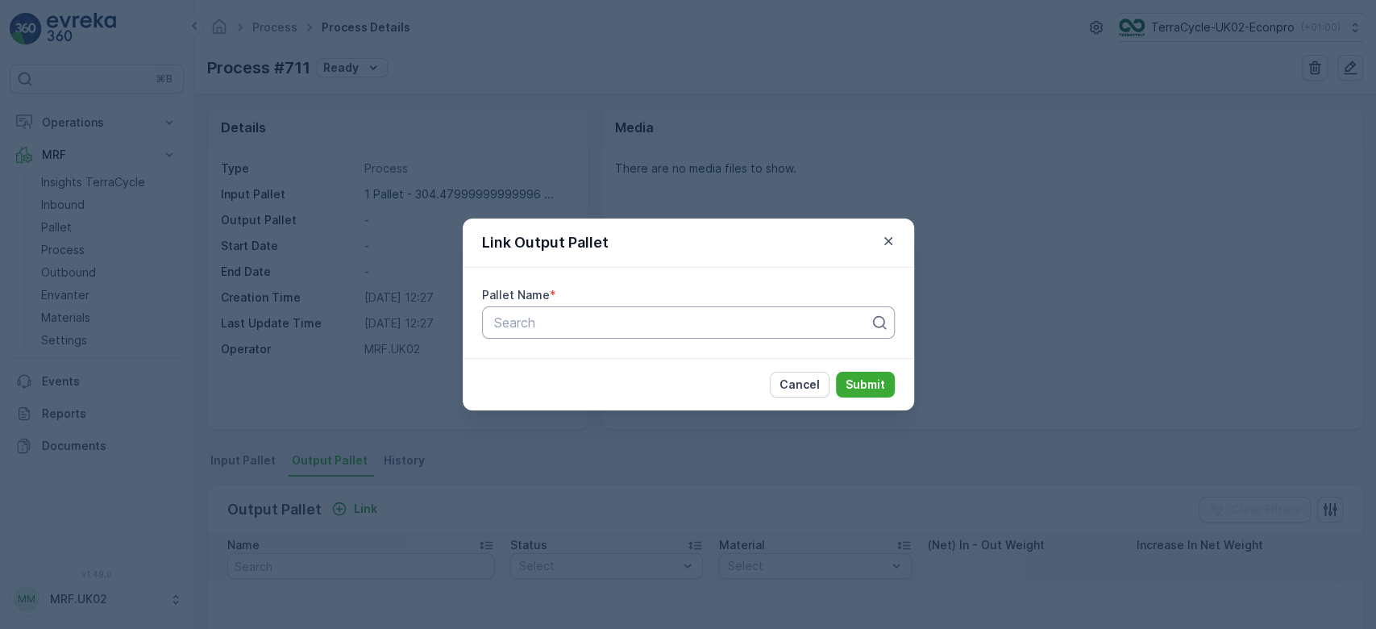
click at [596, 322] on div at bounding box center [681, 322] width 379 height 15
type input "1574"
click at [605, 396] on span "Parcel_UK02 #1574" at bounding box center [549, 389] width 117 height 15
click at [864, 384] on p "Submit" at bounding box center [864, 384] width 39 height 16
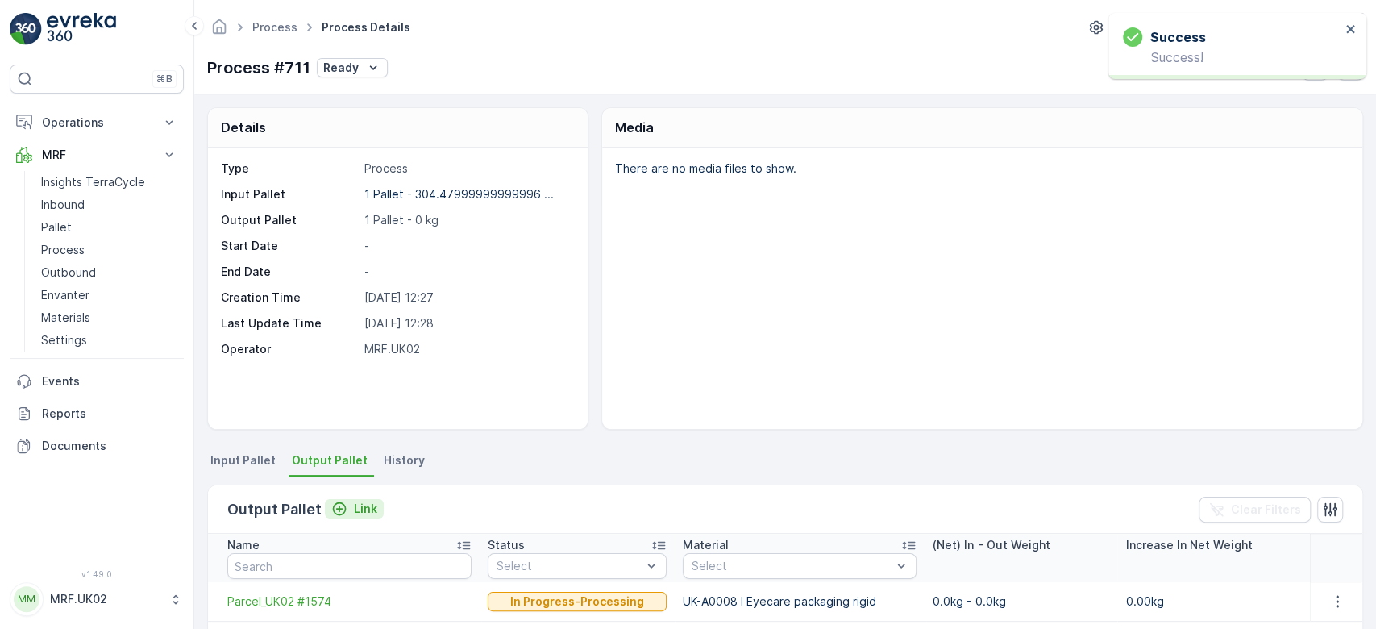
click at [365, 515] on p "Link" at bounding box center [365, 508] width 23 height 16
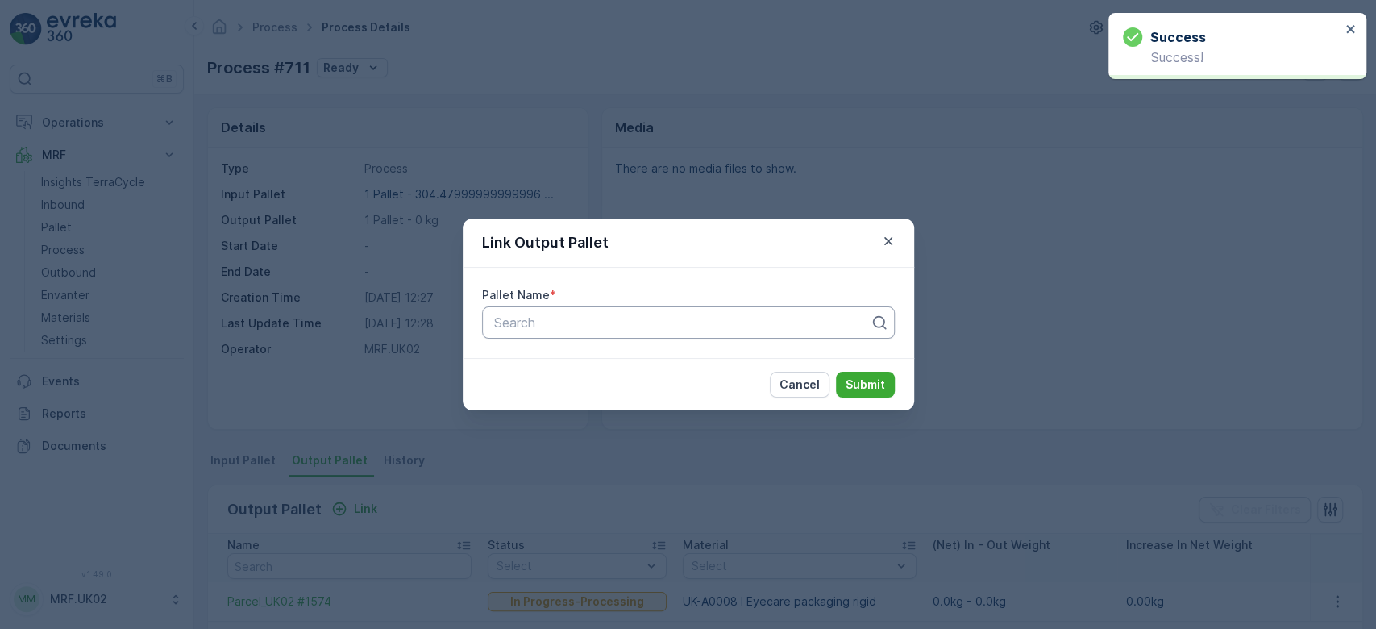
click at [563, 326] on div at bounding box center [681, 322] width 379 height 15
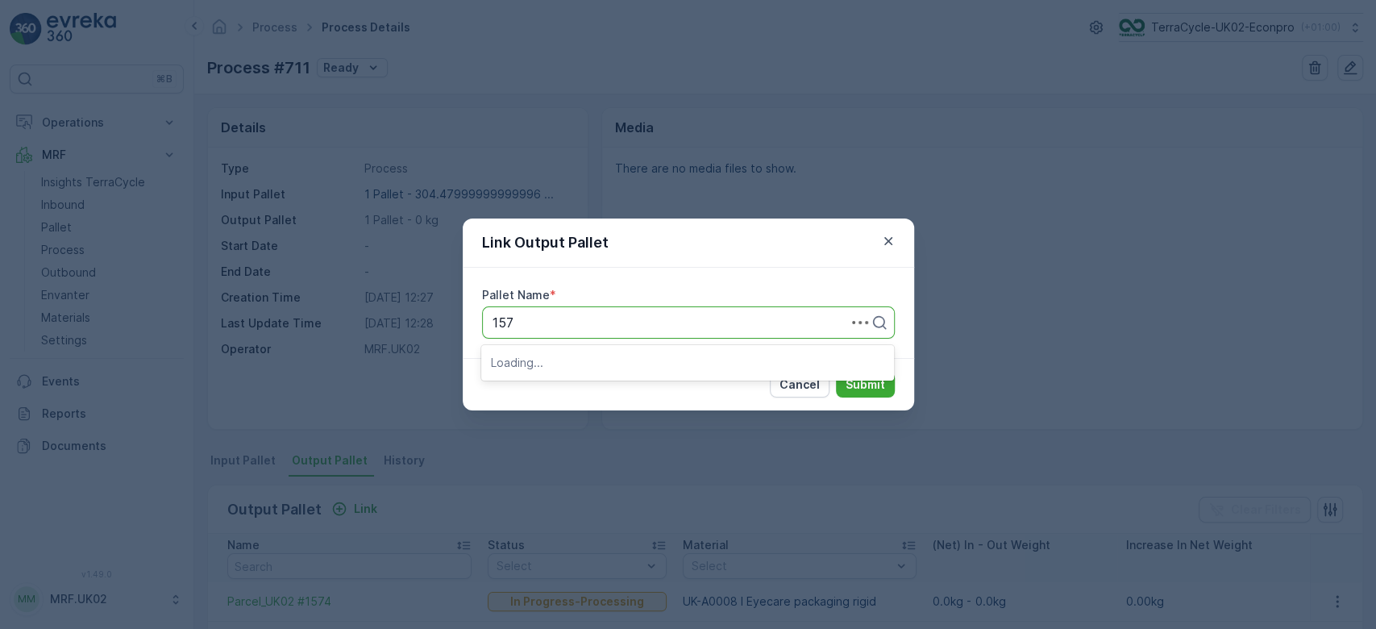
type input "1575"
click at [606, 385] on span "Parcel_UK02 #1575" at bounding box center [550, 389] width 118 height 15
click at [863, 384] on p "Submit" at bounding box center [864, 384] width 39 height 16
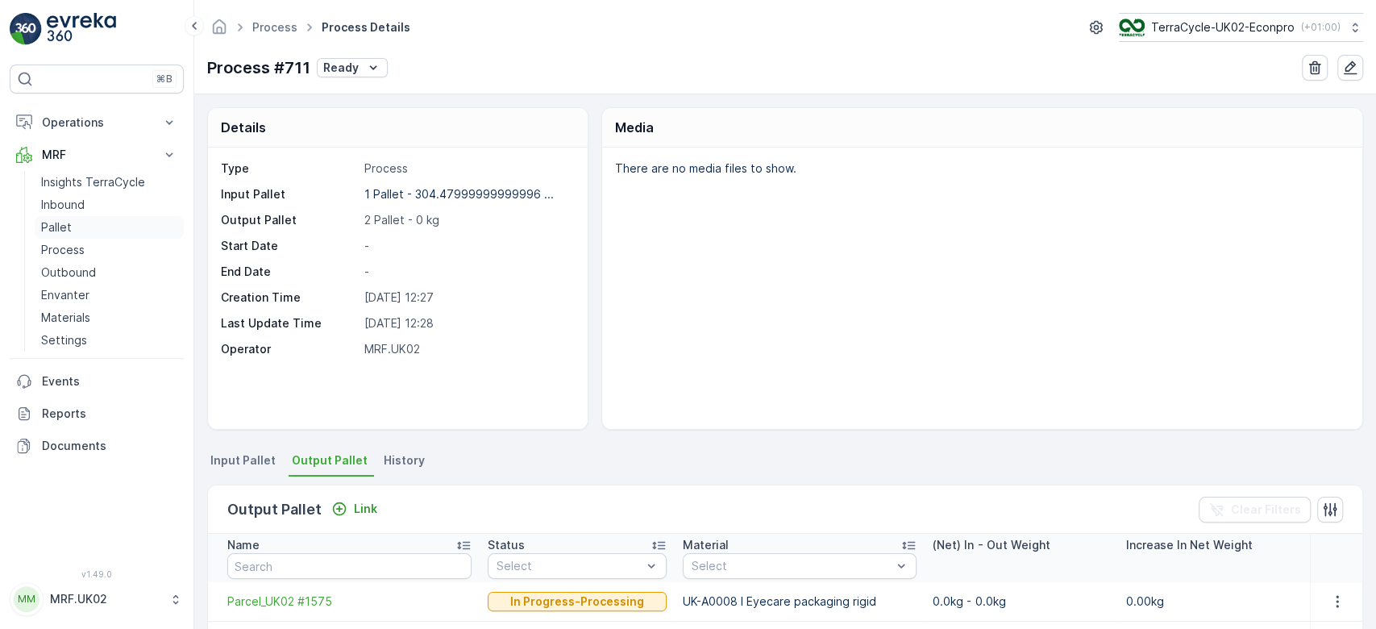
click at [77, 224] on link "Pallet" at bounding box center [109, 227] width 149 height 23
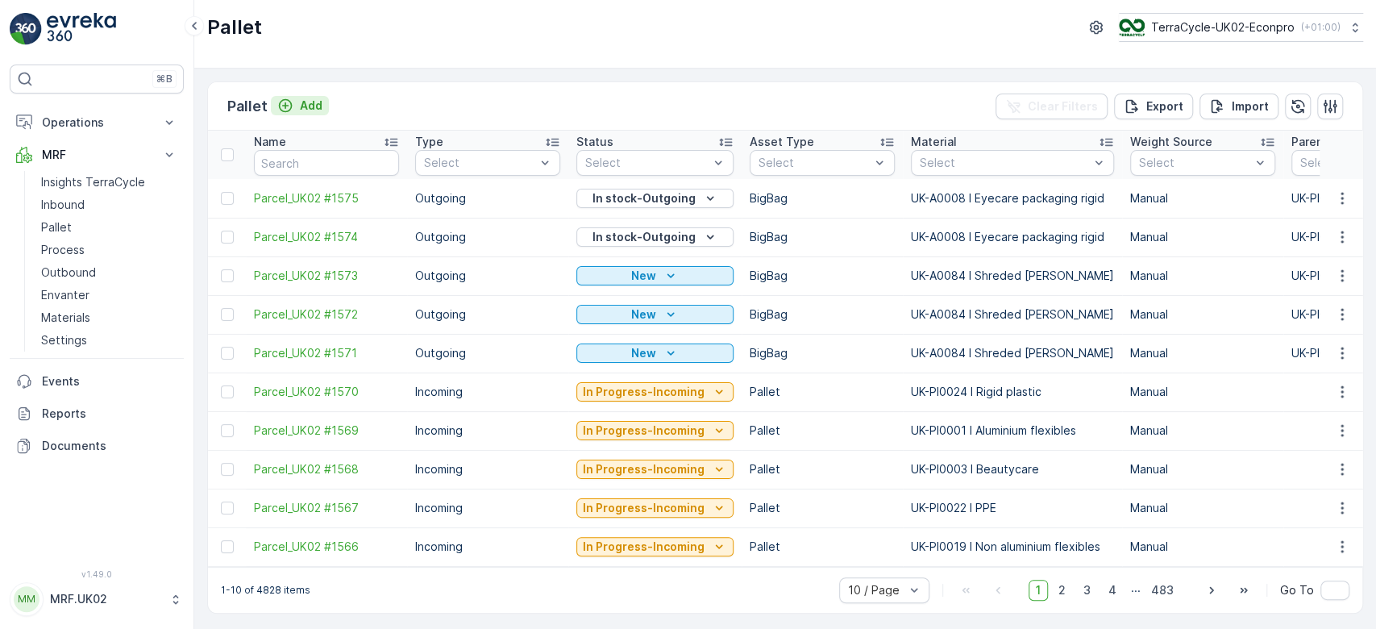
click at [312, 107] on p "Add" at bounding box center [311, 106] width 23 height 16
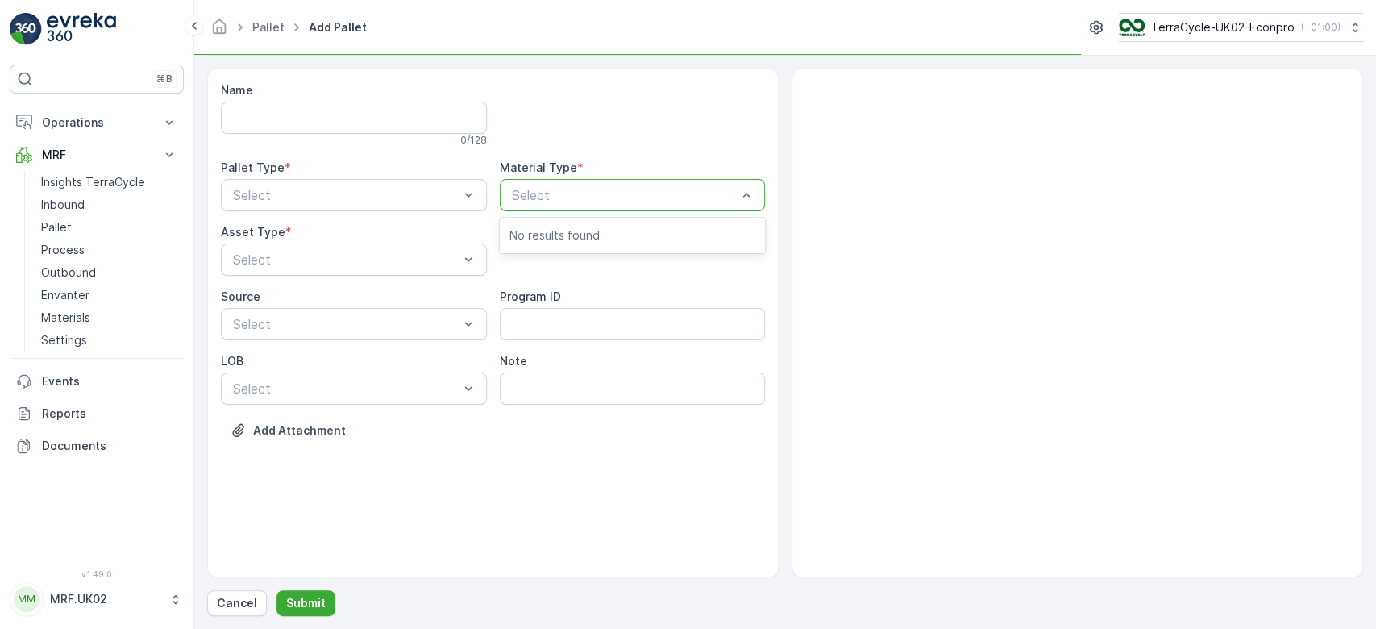
click at [542, 192] on div at bounding box center [624, 195] width 229 height 15
type input "eye"
click at [596, 264] on span "UK-PI0007 I Eyecare" at bounding box center [572, 262] width 127 height 15
click at [421, 183] on div "Select" at bounding box center [354, 195] width 266 height 32
click at [335, 235] on div "Incoming" at bounding box center [353, 234] width 247 height 15
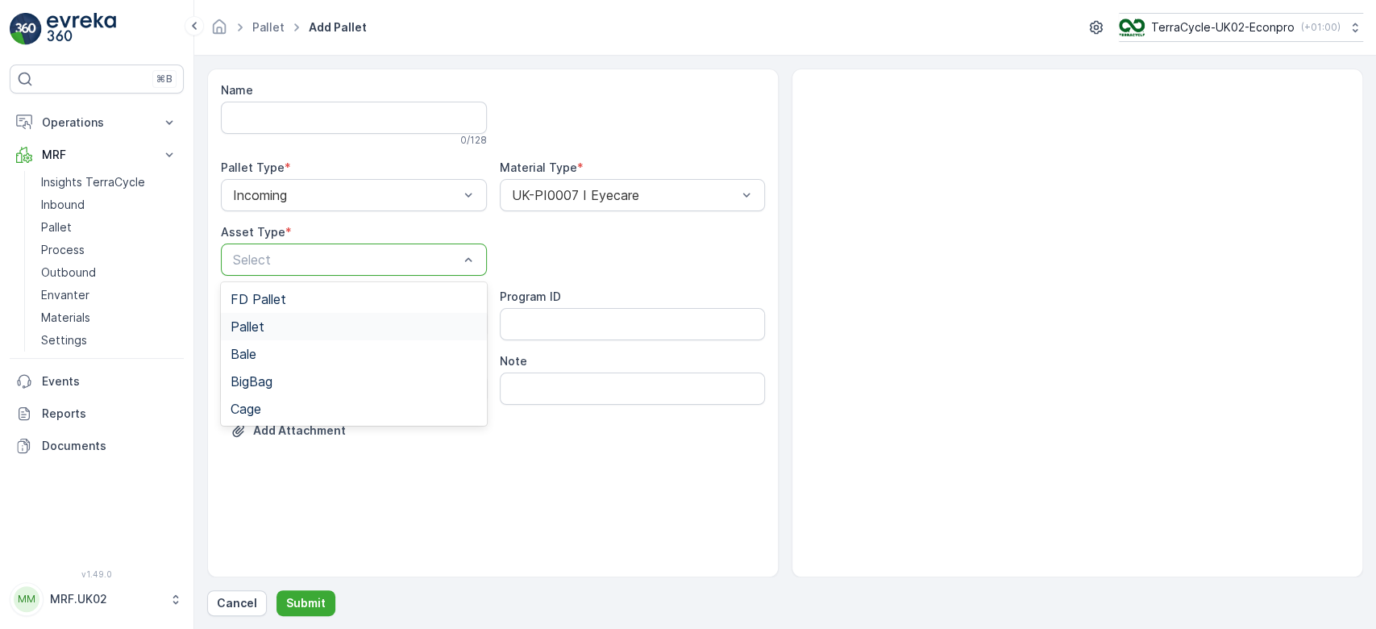
click at [260, 330] on span "Pallet" at bounding box center [247, 326] width 34 height 15
click at [313, 609] on p "Submit" at bounding box center [305, 603] width 39 height 16
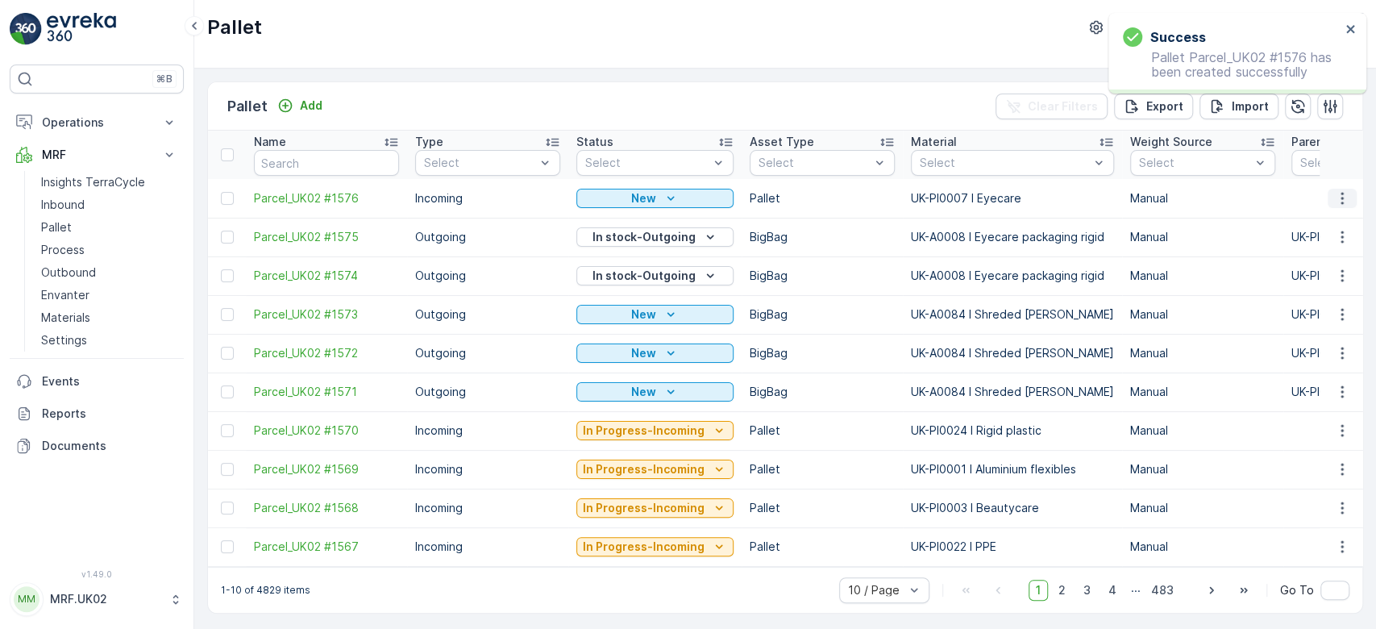
click at [1341, 199] on icon "button" at bounding box center [1342, 198] width 16 height 16
click at [1323, 313] on div "Print QR" at bounding box center [1322, 312] width 106 height 23
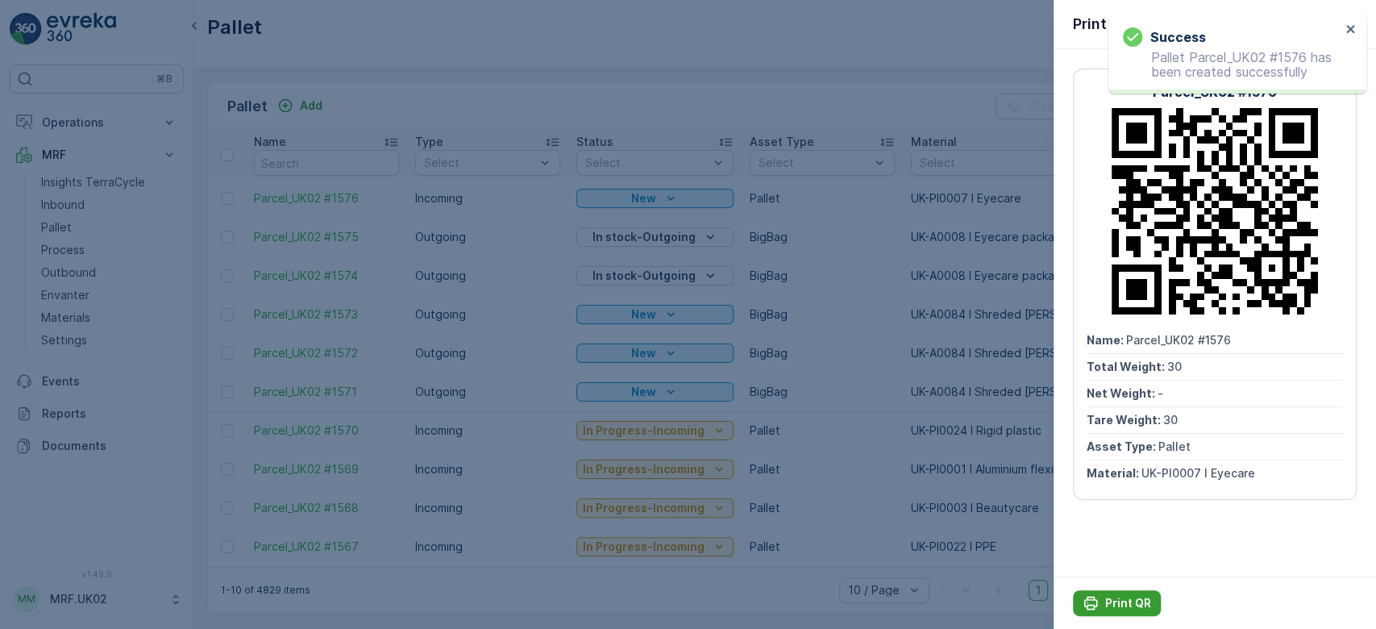
click at [1113, 599] on p "Print QR" at bounding box center [1128, 603] width 46 height 16
click at [61, 197] on div at bounding box center [688, 314] width 1376 height 629
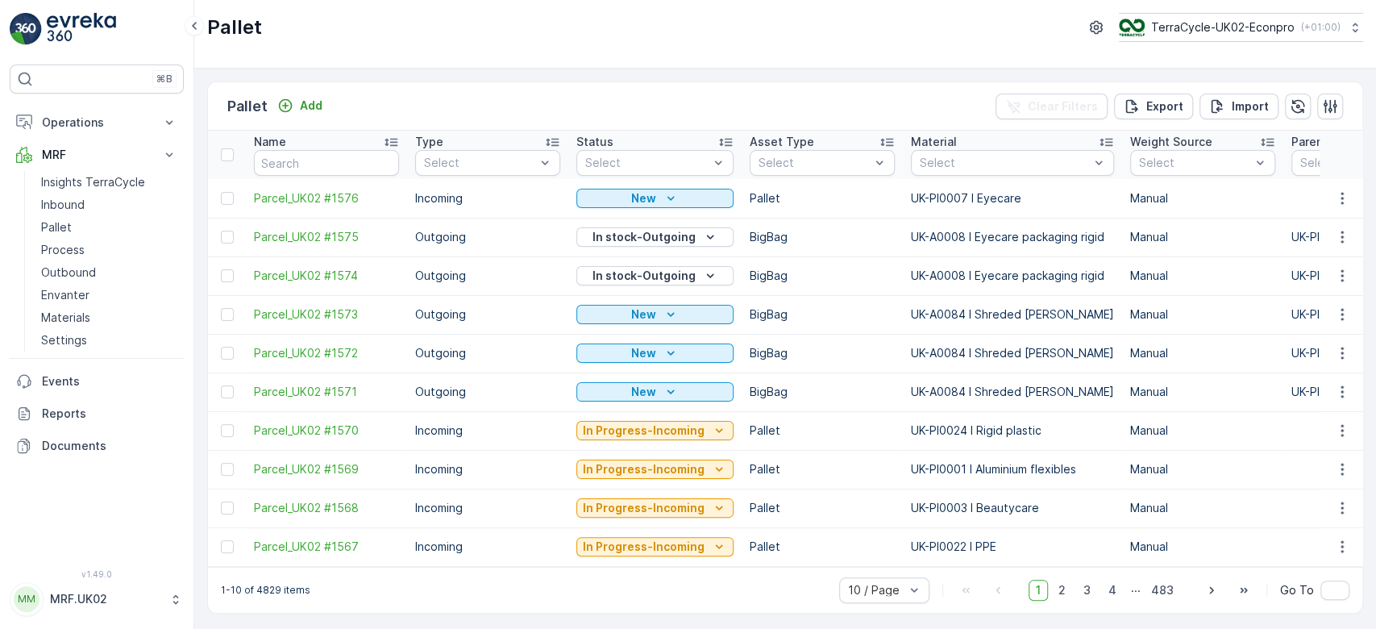
click at [61, 197] on p "Inbound" at bounding box center [63, 205] width 44 height 16
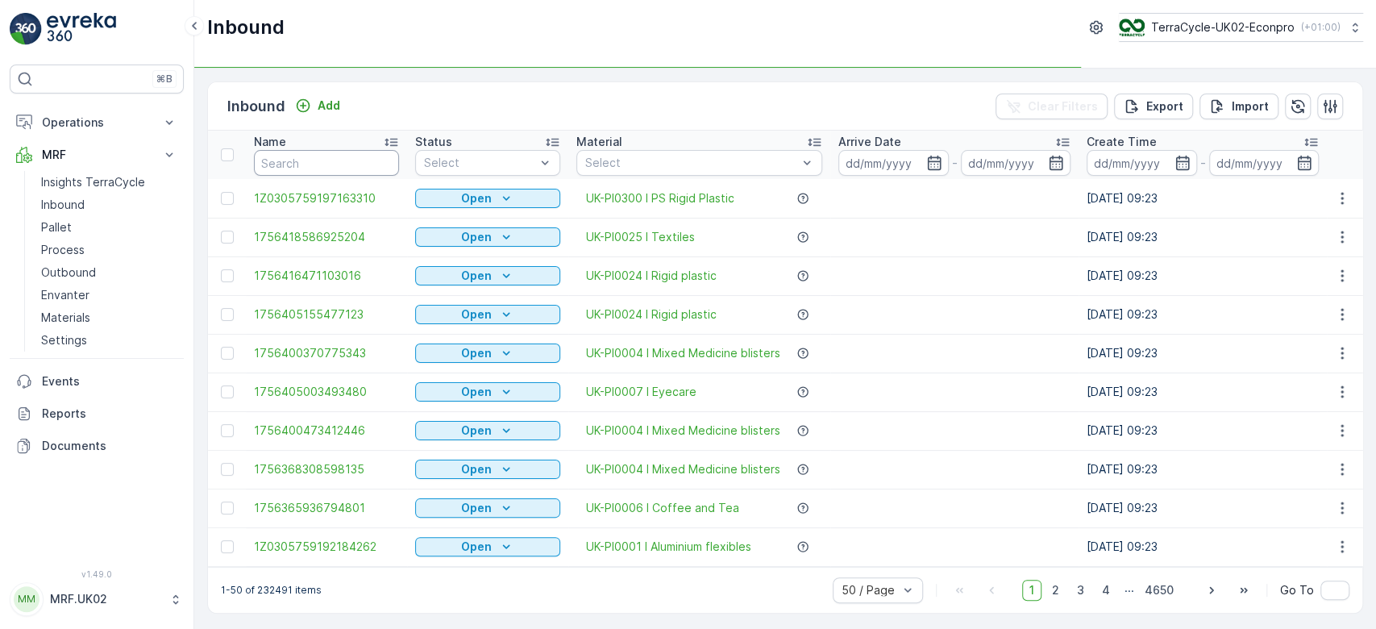
click at [284, 161] on input "text" at bounding box center [326, 163] width 145 height 26
